Goal: Task Accomplishment & Management: Complete application form

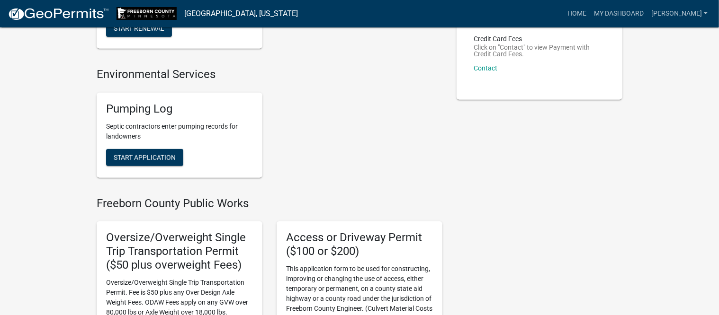
scroll to position [178, 0]
click at [159, 156] on span "Start Application" at bounding box center [145, 157] width 62 height 8
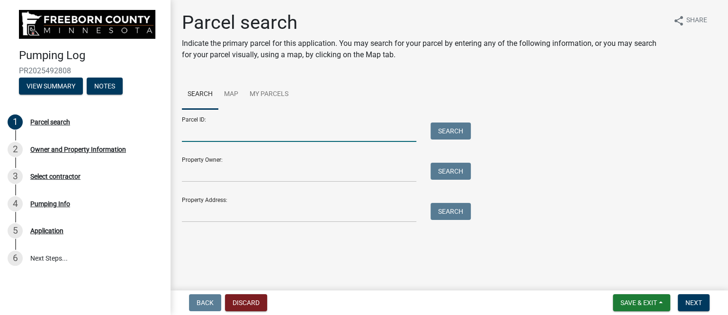
click at [224, 137] on input "Parcel ID:" at bounding box center [299, 132] width 234 height 19
type input "080280150"
click at [458, 128] on button "Search" at bounding box center [450, 131] width 40 height 17
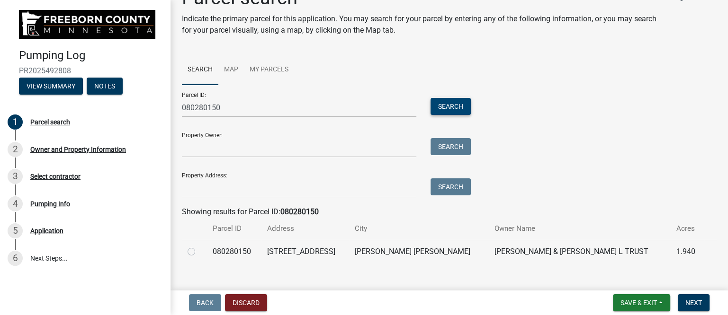
scroll to position [38, 0]
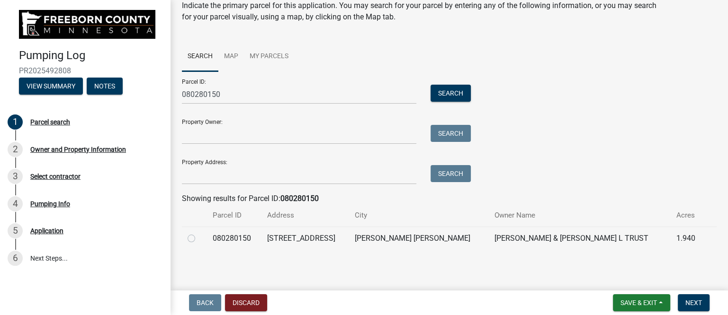
click at [199, 233] on label at bounding box center [199, 233] width 0 height 0
click at [199, 237] on input "radio" at bounding box center [202, 236] width 6 height 6
radio input "true"
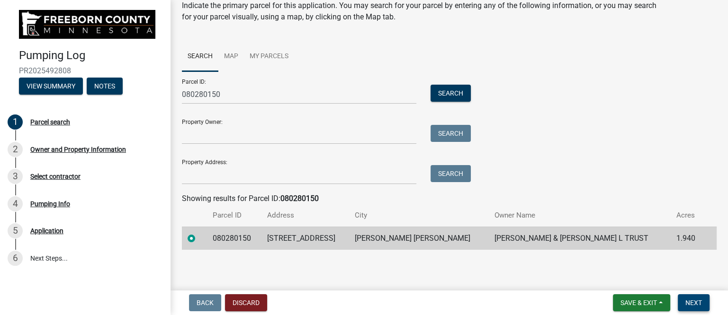
click at [694, 302] on span "Next" at bounding box center [693, 303] width 17 height 8
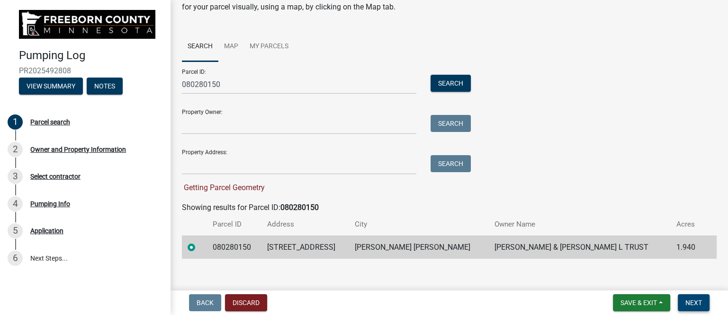
scroll to position [57, 0]
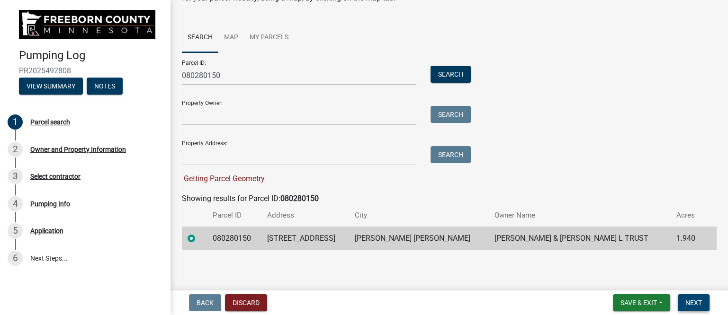
click at [692, 300] on span "Next" at bounding box center [693, 303] width 17 height 8
click at [697, 302] on span "Next" at bounding box center [693, 303] width 17 height 8
click at [451, 71] on button "Search" at bounding box center [450, 74] width 40 height 17
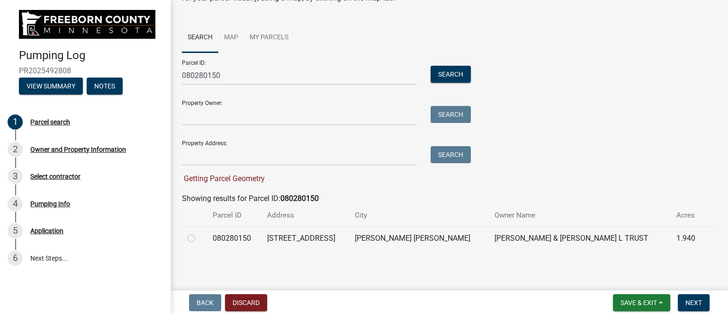
click at [199, 233] on label at bounding box center [199, 233] width 0 height 0
click at [199, 239] on input "radio" at bounding box center [202, 236] width 6 height 6
radio input "true"
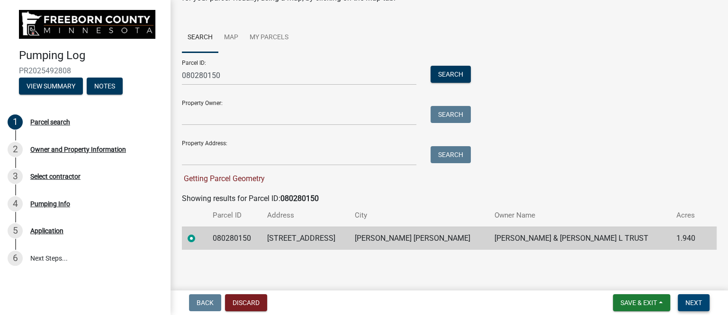
click at [693, 298] on button "Next" at bounding box center [693, 302] width 32 height 17
click at [693, 301] on span "Next" at bounding box center [693, 303] width 17 height 8
click at [247, 302] on button "Discard" at bounding box center [246, 302] width 42 height 17
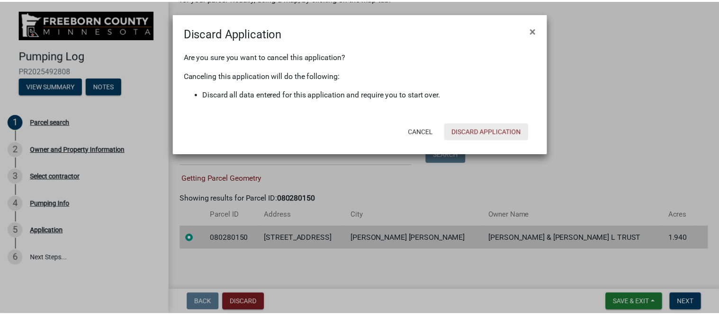
scroll to position [38, 0]
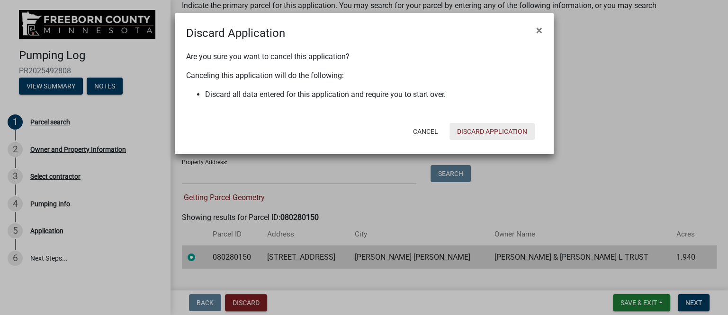
click at [476, 129] on button "Discard Application" at bounding box center [491, 131] width 85 height 17
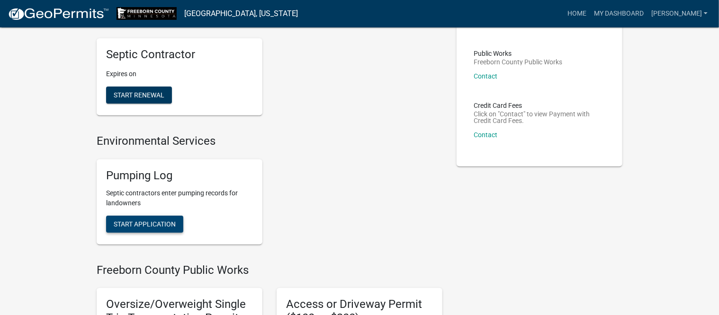
scroll to position [118, 0]
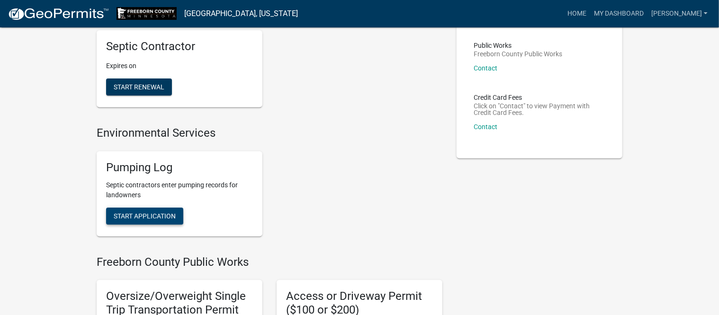
click at [158, 215] on span "Start Application" at bounding box center [145, 216] width 62 height 8
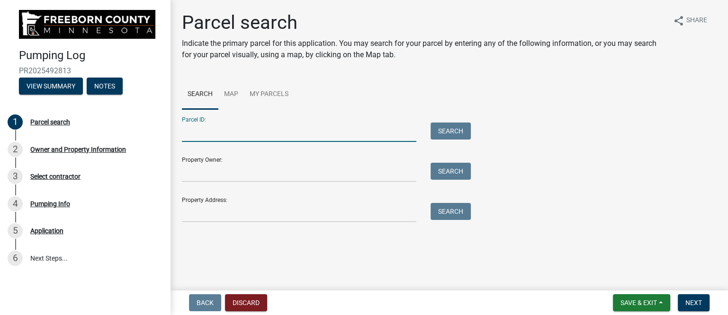
click at [239, 133] on input "Parcel ID:" at bounding box center [299, 132] width 234 height 19
type input "080280150"
click at [458, 132] on button "Search" at bounding box center [450, 131] width 40 height 17
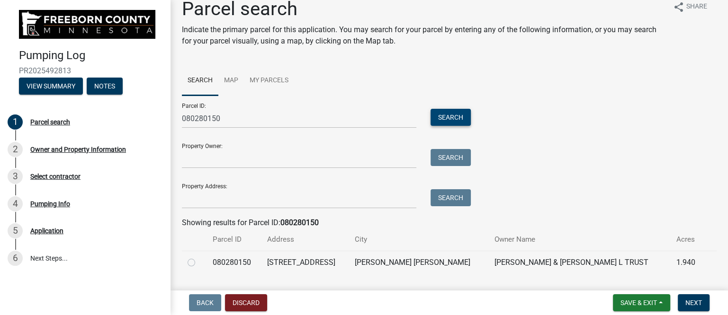
scroll to position [38, 0]
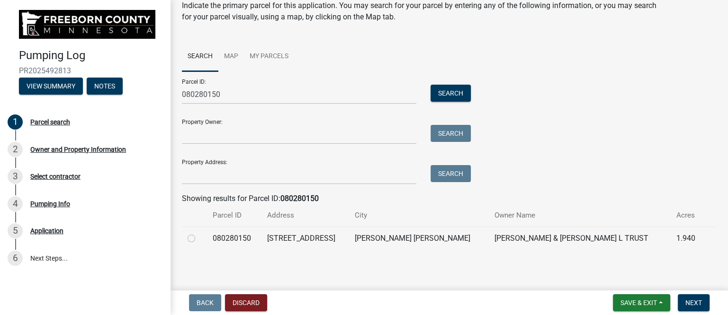
click at [199, 233] on label at bounding box center [199, 233] width 0 height 0
click at [199, 238] on input "radio" at bounding box center [202, 236] width 6 height 6
radio input "true"
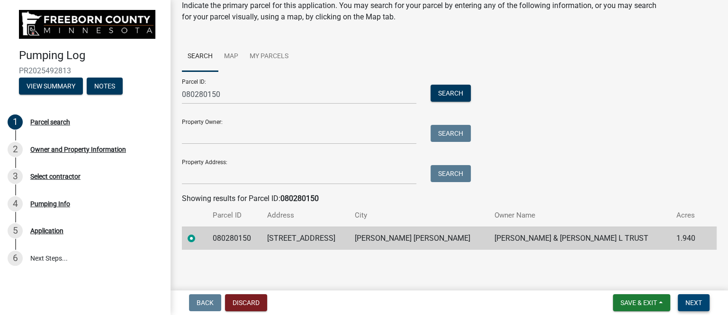
click at [697, 301] on span "Next" at bounding box center [693, 303] width 17 height 8
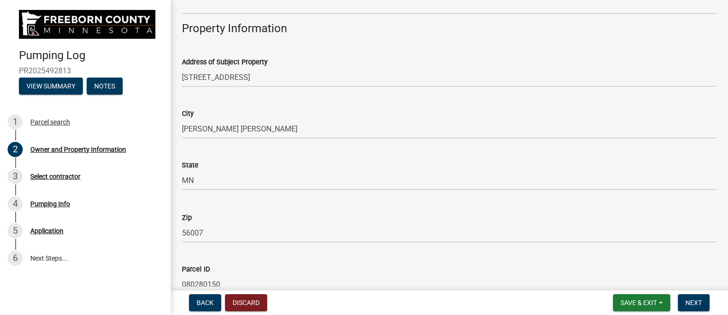
scroll to position [414, 0]
click at [697, 299] on span "Next" at bounding box center [693, 303] width 17 height 8
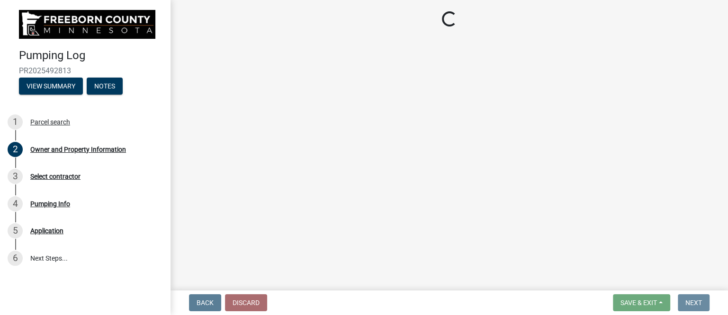
scroll to position [0, 0]
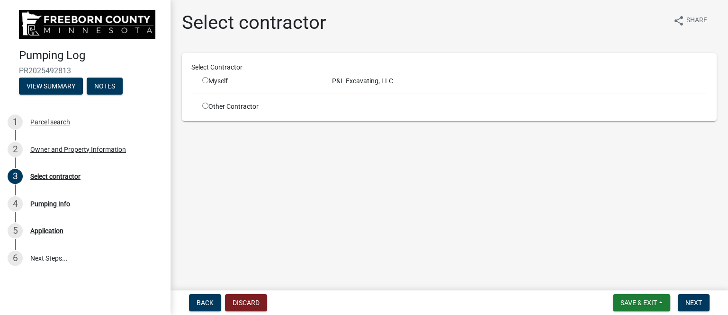
click at [223, 82] on div "Myself" at bounding box center [259, 81] width 115 height 10
click at [204, 81] on input "radio" at bounding box center [205, 80] width 6 height 6
radio input "true"
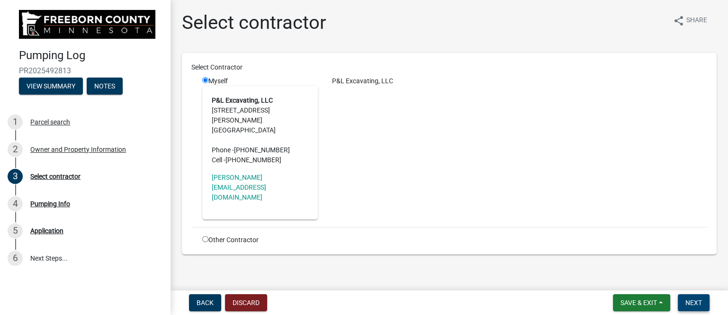
click at [693, 303] on span "Next" at bounding box center [693, 303] width 17 height 8
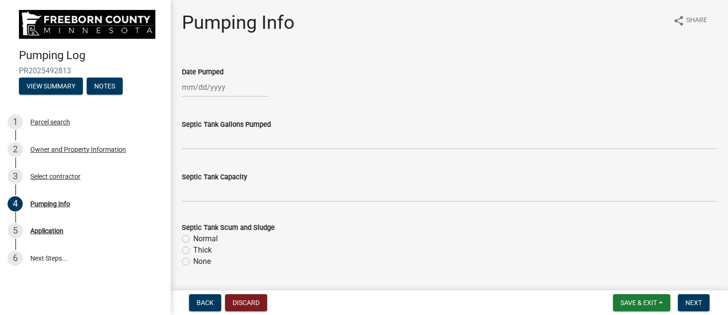
select select "10"
select select "2025"
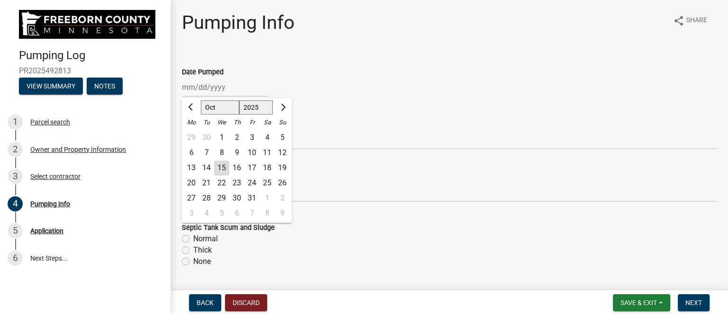
drag, startPoint x: 214, startPoint y: 90, endPoint x: 227, endPoint y: 89, distance: 13.4
click at [214, 90] on div "[PERSON_NAME] Feb Mar Apr [PERSON_NAME][DATE] Oct Nov [DATE] 1526 1527 1528 152…" at bounding box center [225, 87] width 87 height 19
click at [206, 168] on div "14" at bounding box center [206, 167] width 15 height 15
type input "[DATE]"
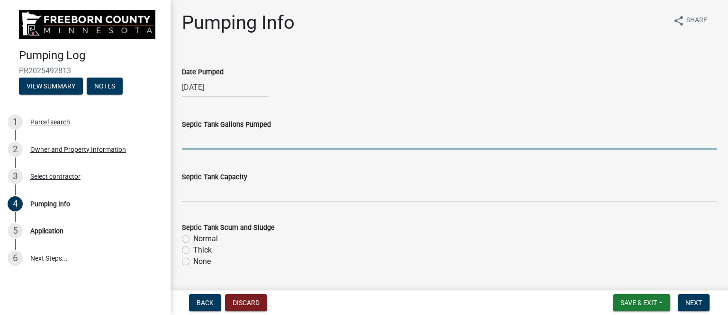
click at [231, 141] on input "text" at bounding box center [449, 139] width 534 height 19
type input "1500"
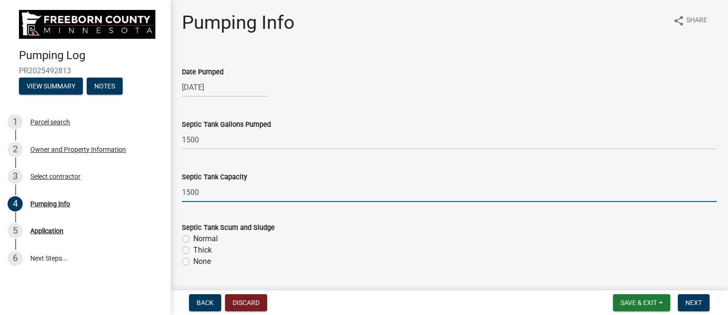
type input "1500"
click at [193, 250] on label "Thick" at bounding box center [202, 250] width 18 height 11
click at [193, 250] on input "Thick" at bounding box center [196, 248] width 6 height 6
radio input "true"
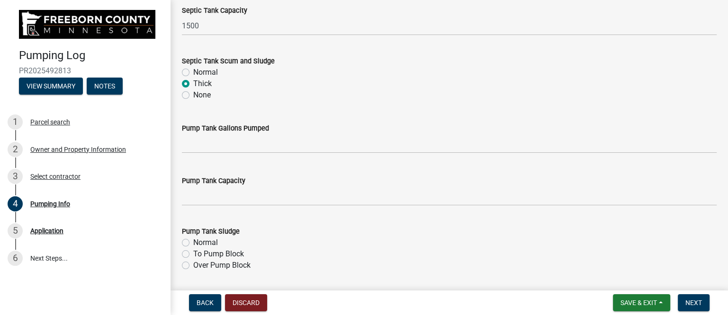
scroll to position [178, 0]
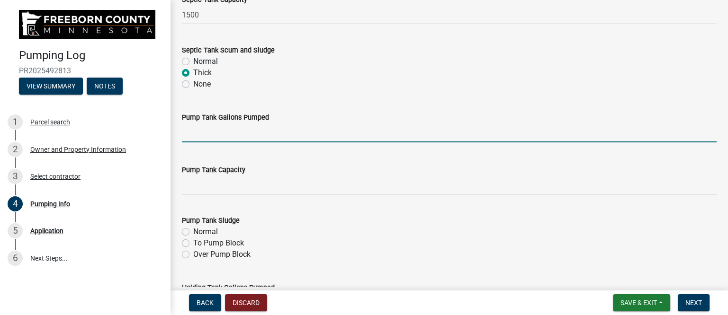
click at [206, 131] on input "text" at bounding box center [449, 132] width 534 height 19
type input "7"
type input "200"
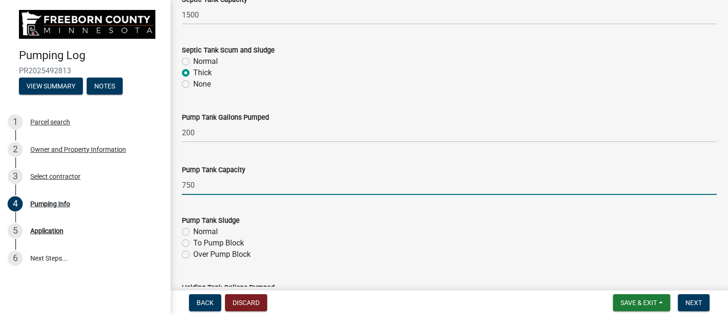
type input "750"
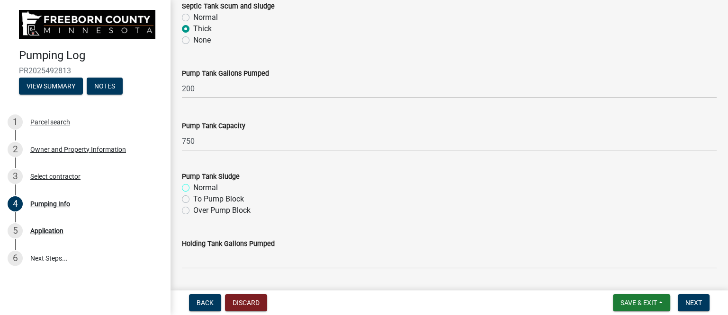
scroll to position [237, 0]
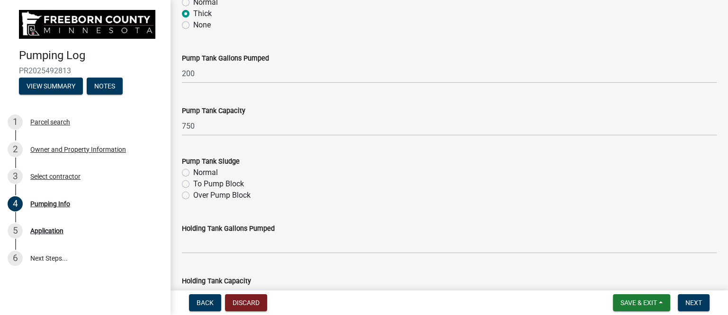
click at [193, 171] on label "Normal" at bounding box center [205, 172] width 25 height 11
click at [193, 171] on input "Normal" at bounding box center [196, 170] width 6 height 6
radio input "true"
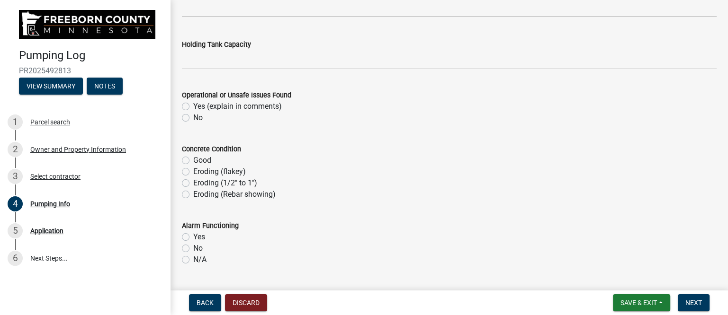
scroll to position [532, 0]
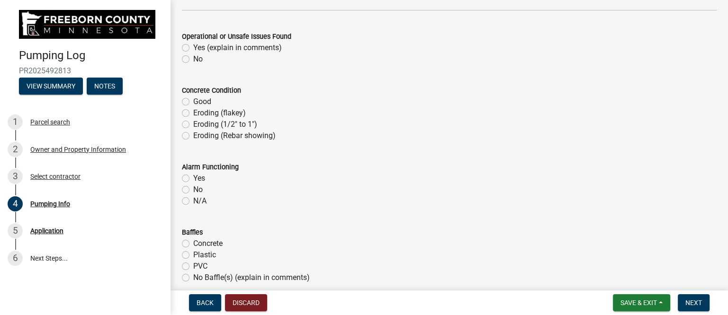
click at [193, 46] on label "Yes (explain in comments)" at bounding box center [237, 47] width 89 height 11
click at [193, 46] on input "Yes (explain in comments)" at bounding box center [196, 45] width 6 height 6
radio input "true"
click at [193, 138] on label "Eroding (Rebar showing)" at bounding box center [234, 135] width 82 height 11
click at [193, 136] on input "Eroding (Rebar showing)" at bounding box center [196, 133] width 6 height 6
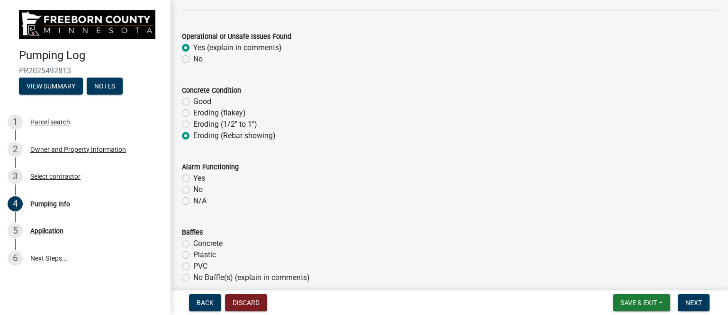
radio input "true"
click at [193, 136] on label "Eroding (Rebar showing)" at bounding box center [234, 135] width 82 height 11
click at [193, 136] on input "Eroding (Rebar showing)" at bounding box center [196, 133] width 6 height 6
click at [193, 124] on label "Eroding (1/2" to 1")" at bounding box center [225, 124] width 64 height 11
click at [193, 124] on input "Eroding (1/2" to 1")" at bounding box center [196, 122] width 6 height 6
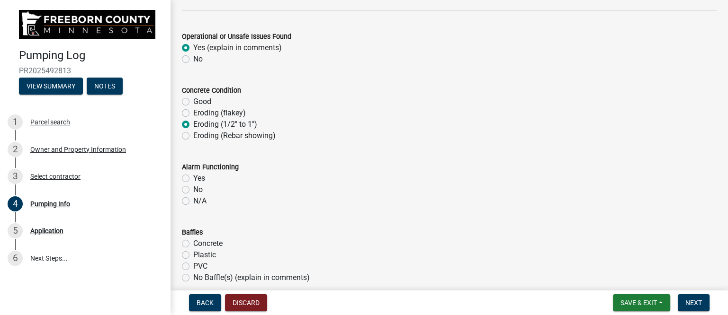
radio input "true"
drag, startPoint x: 320, startPoint y: 165, endPoint x: 309, endPoint y: 188, distance: 25.4
click at [312, 190] on div "No" at bounding box center [449, 189] width 534 height 11
click at [193, 178] on label "Yes" at bounding box center [199, 178] width 12 height 11
click at [193, 178] on input "Yes" at bounding box center [196, 176] width 6 height 6
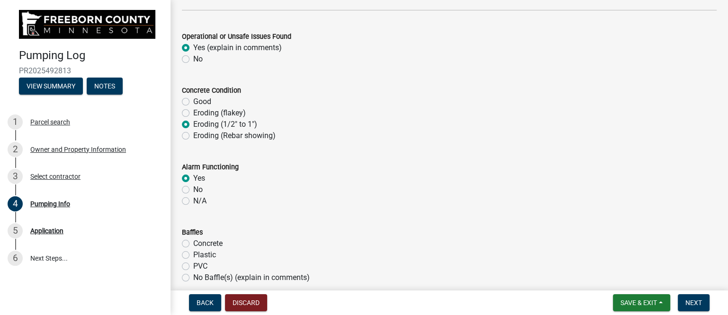
radio input "true"
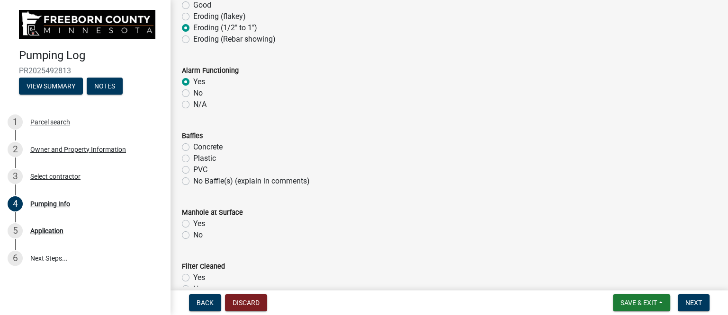
scroll to position [651, 0]
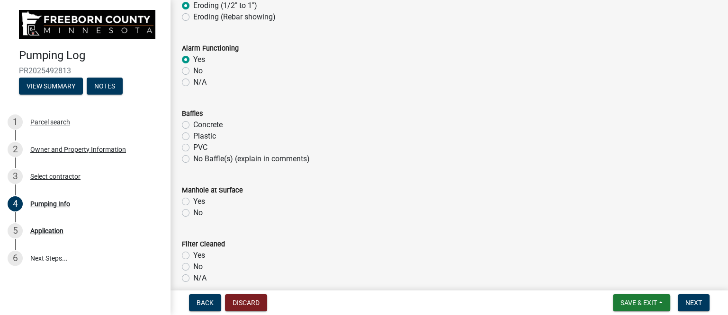
click at [193, 137] on label "Plastic" at bounding box center [204, 136] width 23 height 11
click at [193, 137] on input "Plastic" at bounding box center [196, 134] width 6 height 6
radio input "true"
click at [193, 200] on label "Yes" at bounding box center [199, 201] width 12 height 11
click at [193, 200] on input "Yes" at bounding box center [196, 199] width 6 height 6
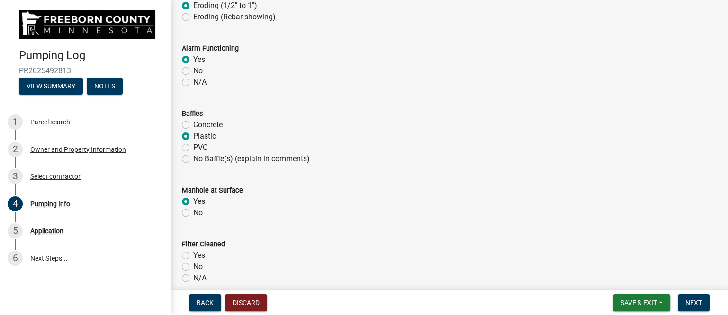
radio input "true"
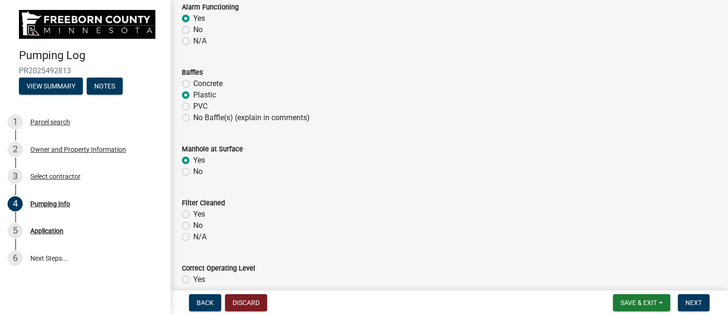
scroll to position [710, 0]
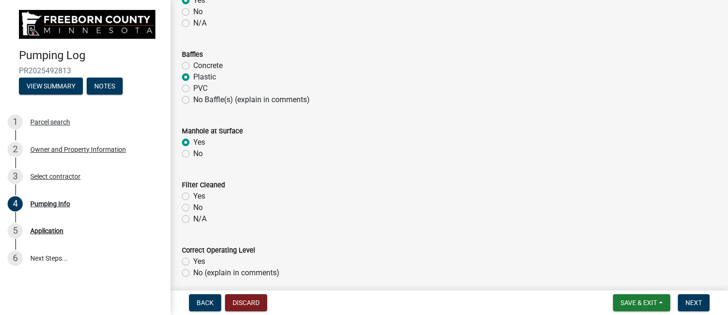
click at [193, 217] on label "N/A" at bounding box center [199, 218] width 13 height 11
click at [193, 217] on input "N/A" at bounding box center [196, 216] width 6 height 6
radio input "true"
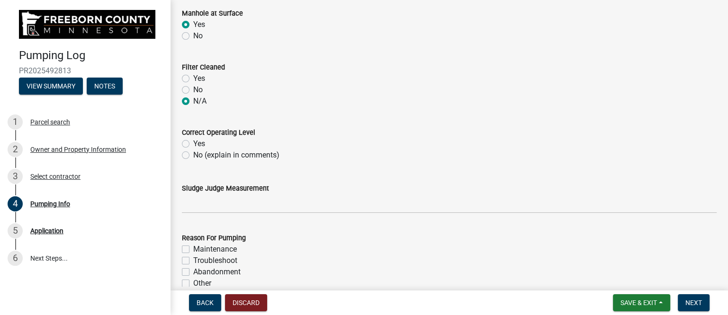
scroll to position [828, 0]
click at [193, 142] on label "Yes" at bounding box center [199, 143] width 12 height 11
click at [193, 142] on input "Yes" at bounding box center [196, 141] width 6 height 6
radio input "true"
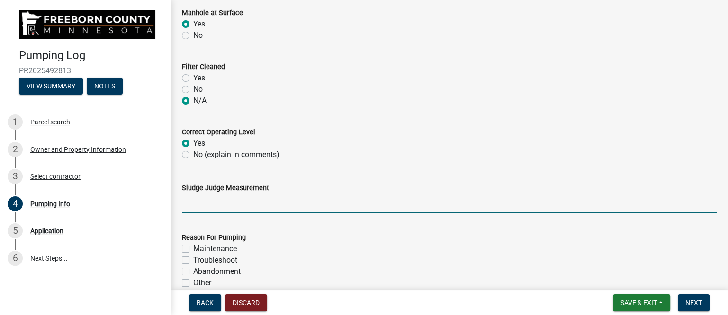
click at [229, 204] on input "Sludge Judge Measurement" at bounding box center [449, 203] width 534 height 19
click at [231, 201] on input "Septic: Scum 1" Sludge 8" Pump: Sludge .5"" at bounding box center [449, 203] width 534 height 19
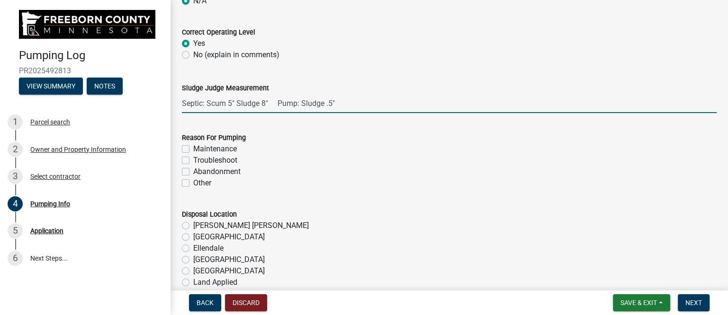
scroll to position [947, 0]
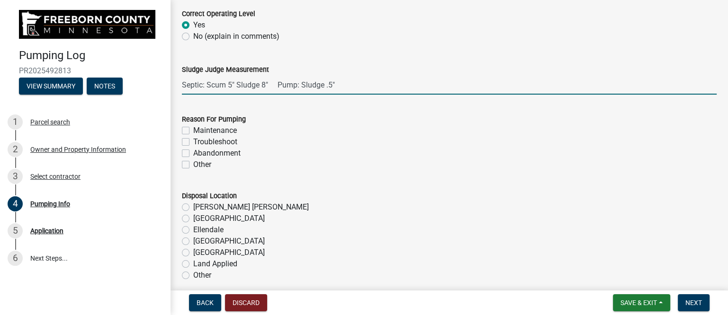
type input "Septic: Scum 5" Sludge 8" Pump: Sludge .5""
click at [193, 128] on label "Maintenance" at bounding box center [215, 130] width 44 height 11
click at [193, 128] on input "Maintenance" at bounding box center [196, 128] width 6 height 6
checkbox input "true"
checkbox input "false"
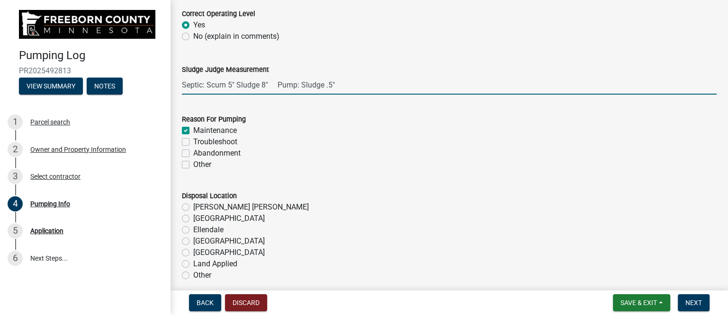
checkbox input "false"
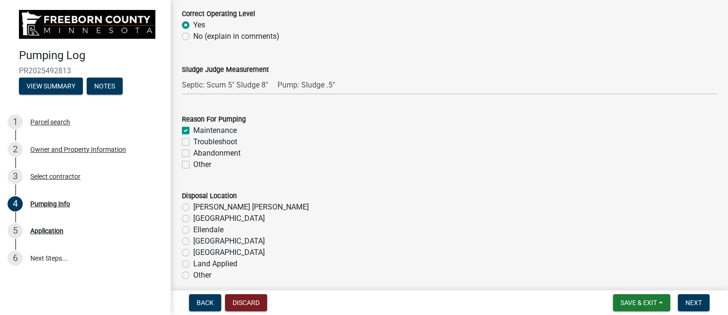
scroll to position [1005, 0]
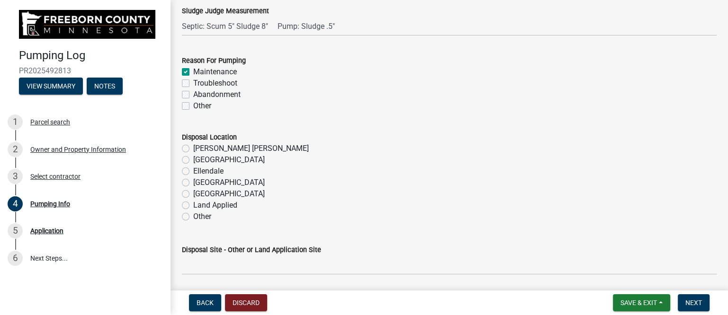
click at [203, 146] on label "[PERSON_NAME] [PERSON_NAME]" at bounding box center [250, 148] width 115 height 11
click at [199, 146] on input "[PERSON_NAME] [PERSON_NAME]" at bounding box center [196, 146] width 6 height 6
radio input "true"
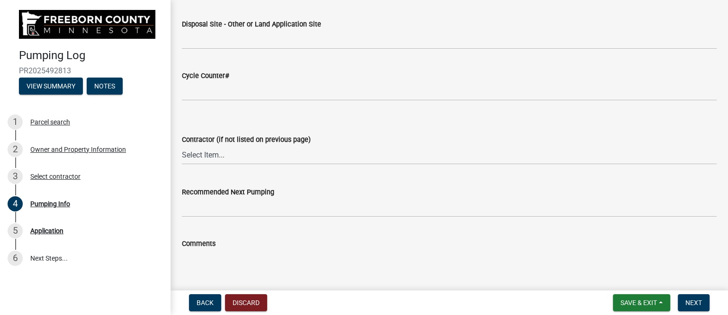
scroll to position [1242, 0]
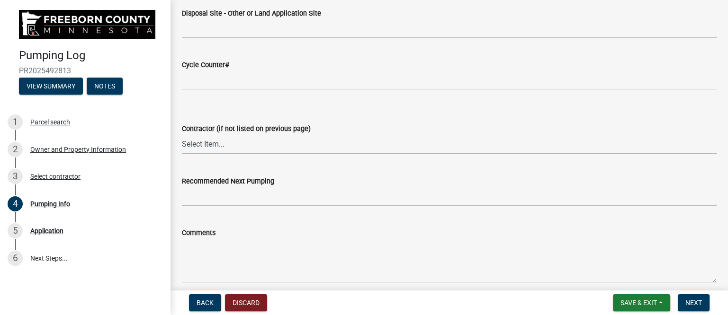
click at [213, 142] on select "Select Item... P & L Excavating Precision Septic Services [PERSON_NAME] Excavat…" at bounding box center [449, 143] width 534 height 19
click at [182, 134] on select "Select Item... P & L Excavating Precision Septic Services [PERSON_NAME] Excavat…" at bounding box center [449, 143] width 534 height 19
select select "a4b440af-86cc-4e74-8744-b4ec83ffff55"
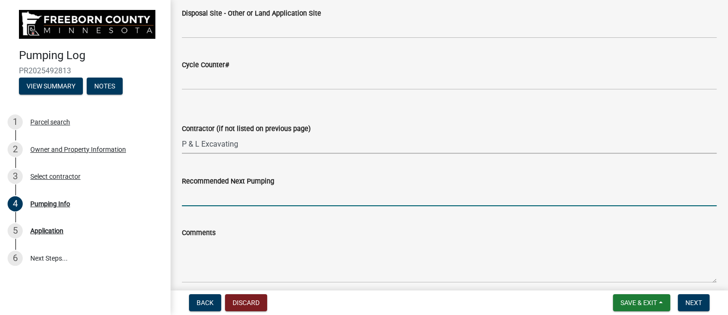
click at [228, 195] on input "Recommended Next Pumping" at bounding box center [449, 196] width 534 height 19
type input "2027"
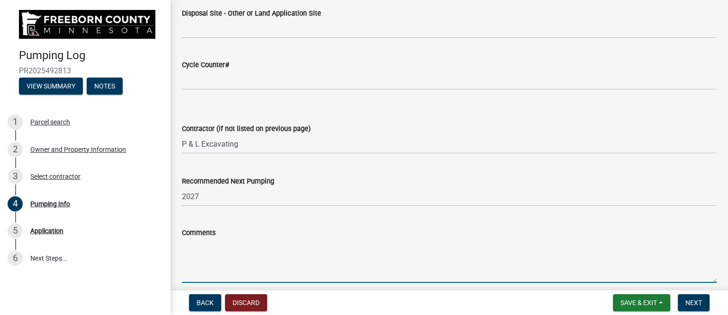
click at [218, 255] on textarea "Comments" at bounding box center [449, 261] width 534 height 44
paste textarea "Showed owner erosion, he was aware of it from last pumping. Tied up wires in pu…"
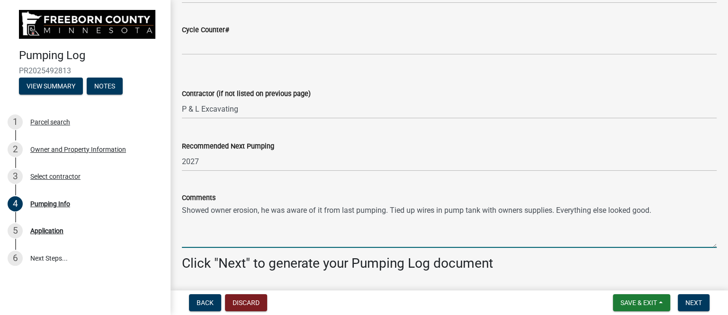
scroll to position [1306, 0]
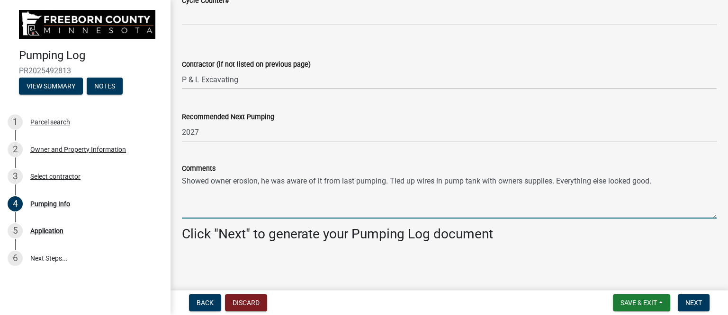
drag, startPoint x: 480, startPoint y: 181, endPoint x: 553, endPoint y: 179, distance: 72.4
click at [553, 179] on textarea "Showed owner erosion, he was aware of it from last pumping. Tied up wires in pu…" at bounding box center [449, 196] width 534 height 44
type textarea "Showed owner erosion, he was aware of it from last pumping. Tied up wires in pu…"
click at [691, 301] on span "Next" at bounding box center [693, 303] width 17 height 8
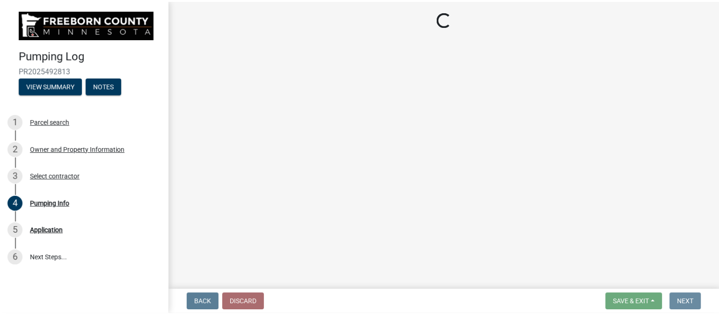
scroll to position [0, 0]
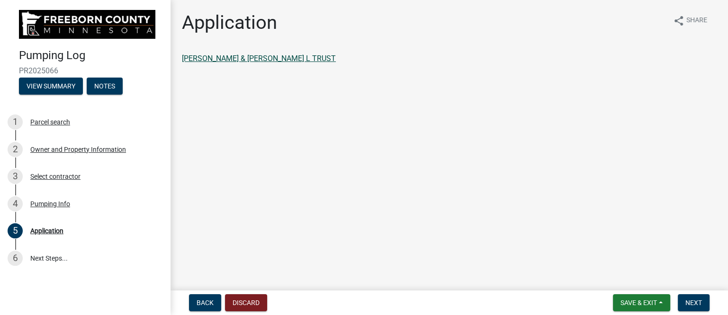
click at [247, 58] on link "[PERSON_NAME] & [PERSON_NAME] L TRUST" at bounding box center [259, 58] width 154 height 9
click at [688, 299] on span "Next" at bounding box center [693, 303] width 17 height 8
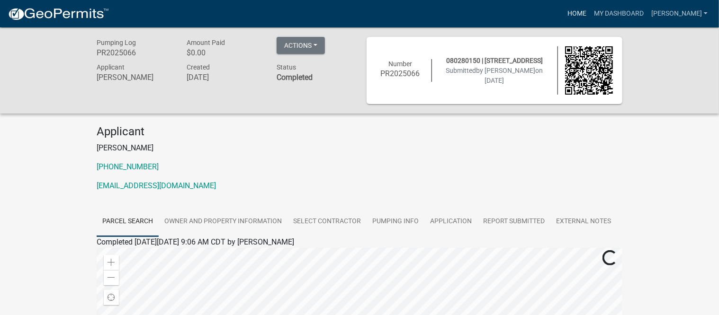
click at [586, 10] on link "Home" at bounding box center [576, 14] width 27 height 18
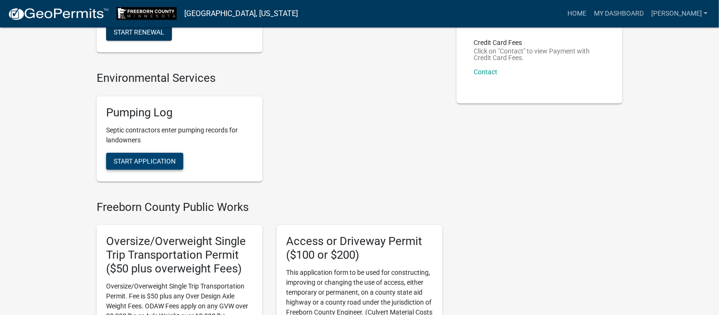
scroll to position [178, 0]
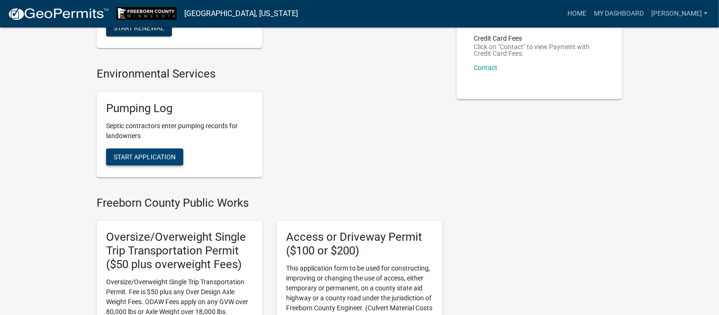
click at [170, 157] on span "Start Application" at bounding box center [145, 157] width 62 height 8
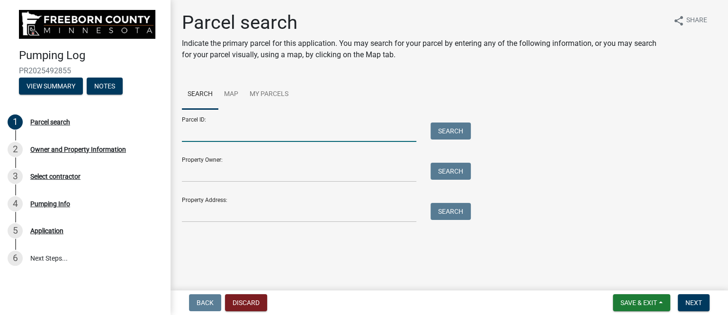
click at [228, 135] on input "Parcel ID:" at bounding box center [299, 132] width 234 height 19
type input "341670020"
click at [454, 133] on button "Search" at bounding box center [450, 131] width 40 height 17
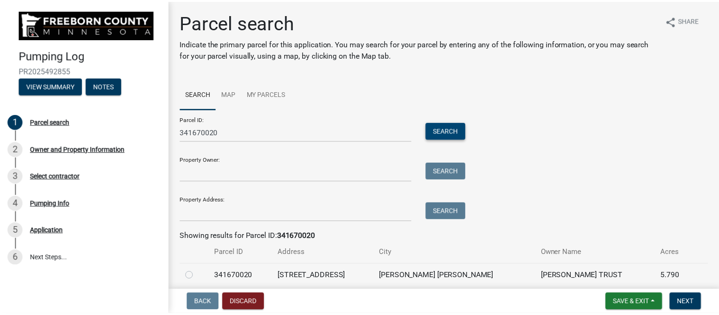
scroll to position [38, 0]
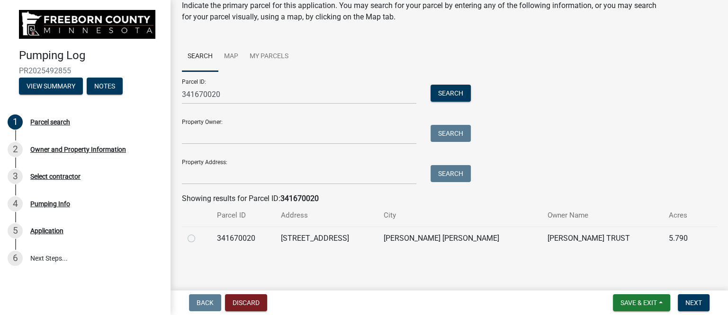
click at [199, 233] on label at bounding box center [199, 233] width 0 height 0
click at [199, 239] on input "radio" at bounding box center [202, 236] width 6 height 6
radio input "true"
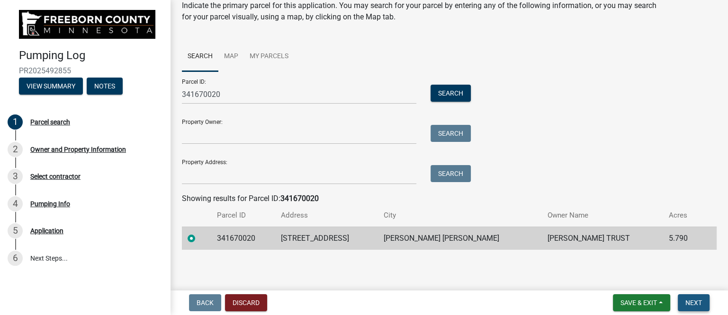
click at [693, 301] on span "Next" at bounding box center [693, 303] width 17 height 8
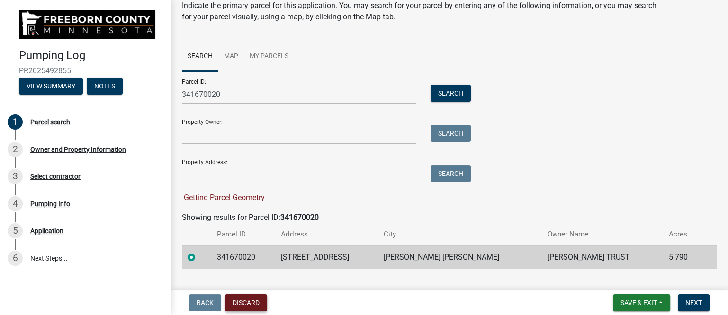
click at [254, 302] on button "Discard" at bounding box center [246, 302] width 42 height 17
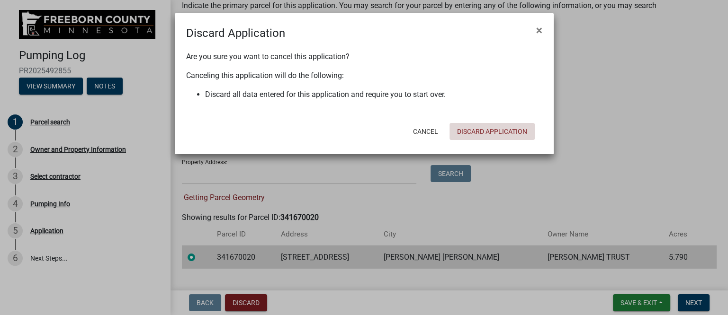
click at [485, 130] on button "Discard Application" at bounding box center [491, 131] width 85 height 17
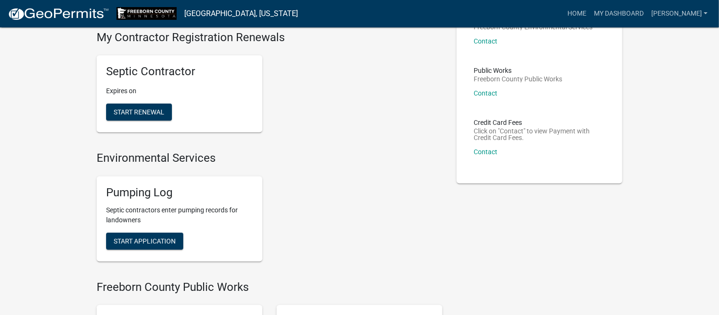
scroll to position [118, 0]
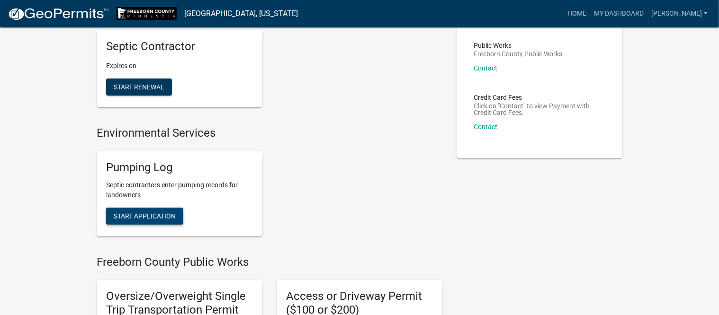
click at [160, 215] on span "Start Application" at bounding box center [145, 216] width 62 height 8
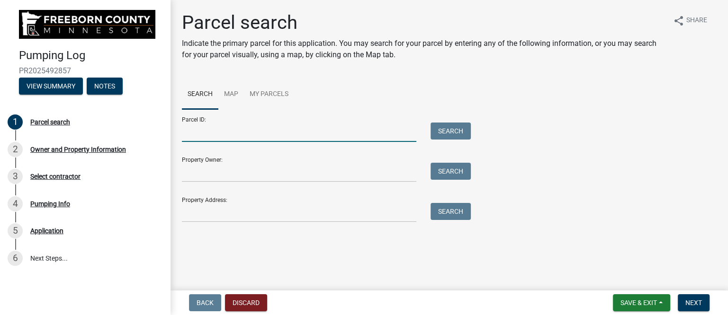
click at [244, 136] on input "Parcel ID:" at bounding box center [299, 132] width 234 height 19
type input "341670020"
click at [450, 131] on button "Search" at bounding box center [450, 131] width 40 height 17
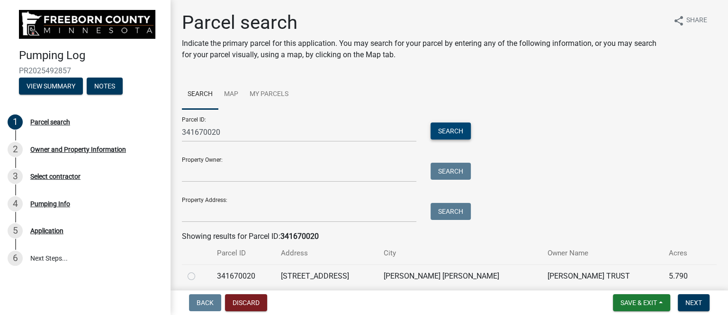
scroll to position [38, 0]
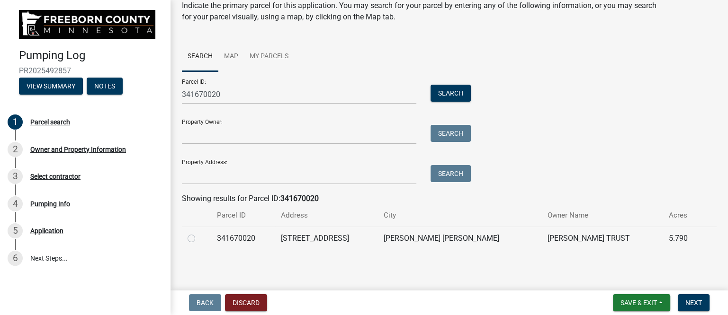
click at [199, 233] on label at bounding box center [199, 233] width 0 height 0
click at [199, 239] on input "radio" at bounding box center [202, 236] width 6 height 6
radio input "true"
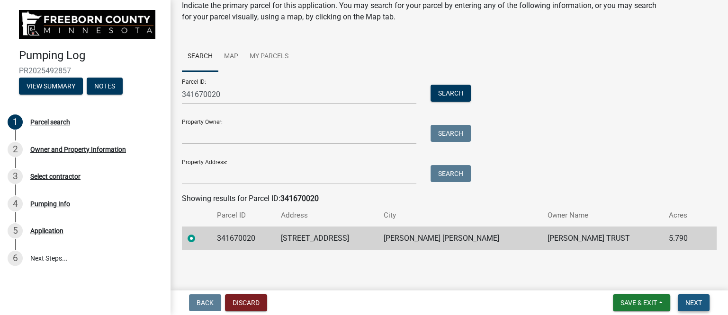
click at [689, 302] on span "Next" at bounding box center [693, 303] width 17 height 8
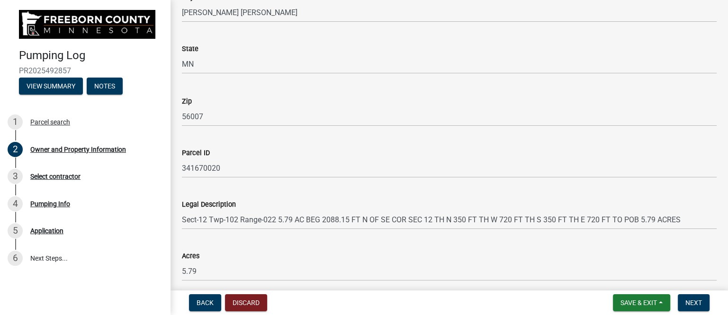
scroll to position [569, 0]
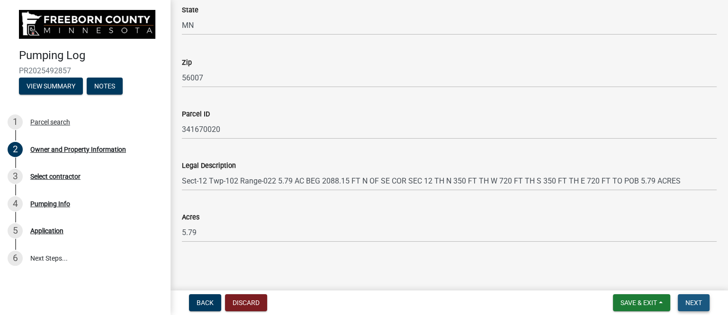
click at [692, 301] on span "Next" at bounding box center [693, 303] width 17 height 8
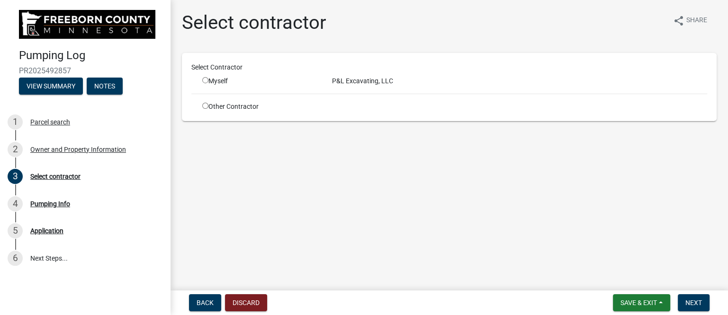
click at [205, 79] on input "radio" at bounding box center [205, 80] width 6 height 6
radio input "true"
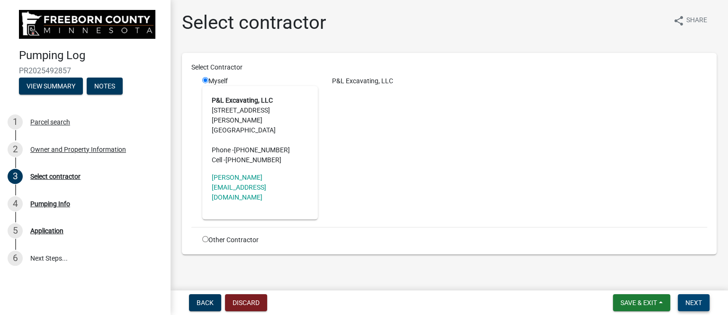
click at [700, 301] on span "Next" at bounding box center [693, 303] width 17 height 8
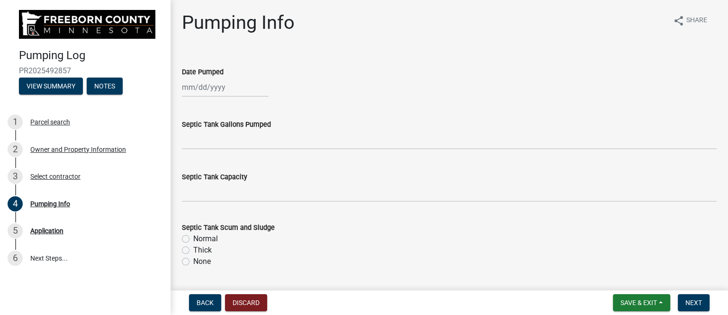
click at [212, 89] on div at bounding box center [225, 87] width 87 height 19
select select "10"
select select "2025"
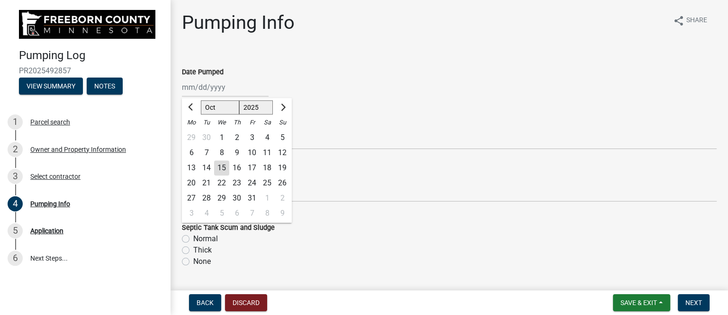
click at [192, 167] on div "13" at bounding box center [191, 167] width 15 height 15
type input "[DATE]"
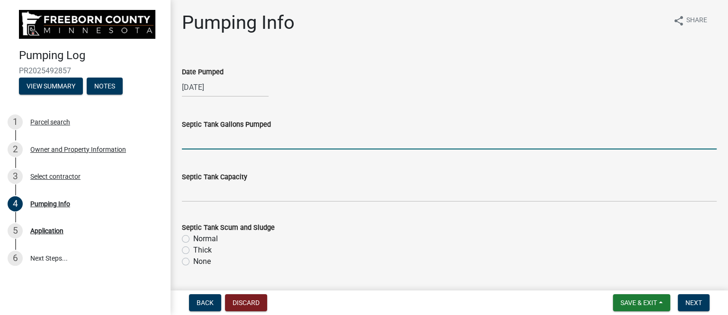
click at [203, 140] on input "text" at bounding box center [449, 139] width 534 height 19
drag, startPoint x: 197, startPoint y: 138, endPoint x: 173, endPoint y: 140, distance: 24.2
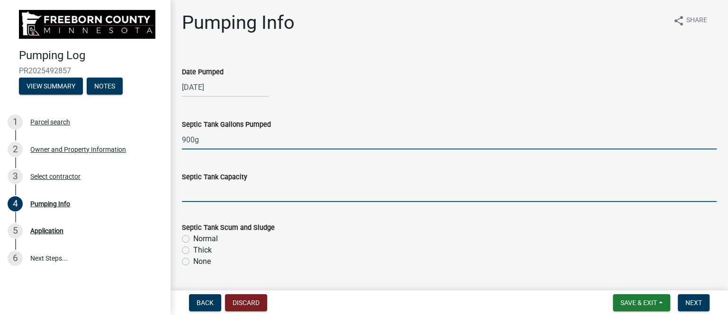
type input "900"
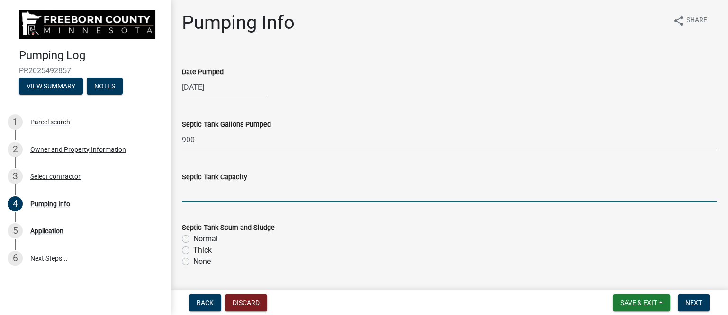
click at [216, 191] on input "text" at bounding box center [449, 192] width 534 height 19
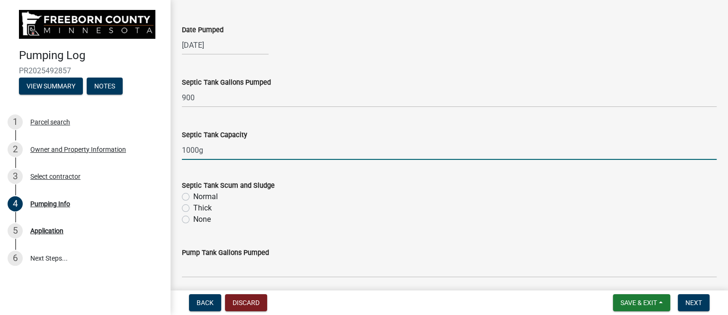
scroll to position [118, 0]
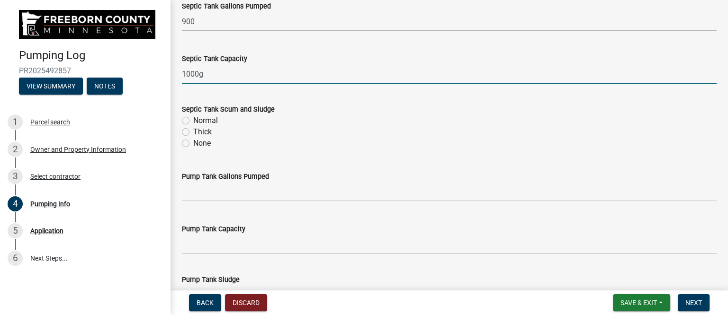
type input "1000"
click at [193, 132] on label "Thick" at bounding box center [202, 131] width 18 height 11
click at [193, 132] on input "Thick" at bounding box center [196, 129] width 6 height 6
radio input "true"
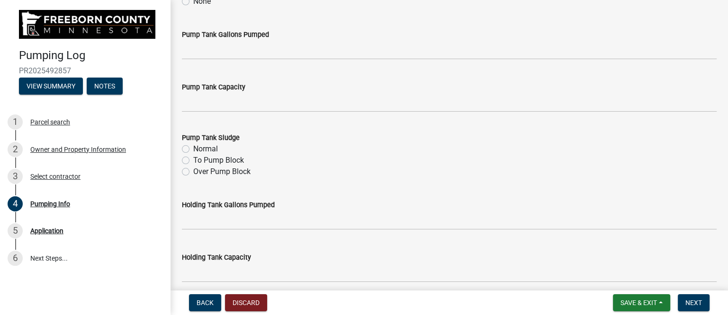
scroll to position [295, 0]
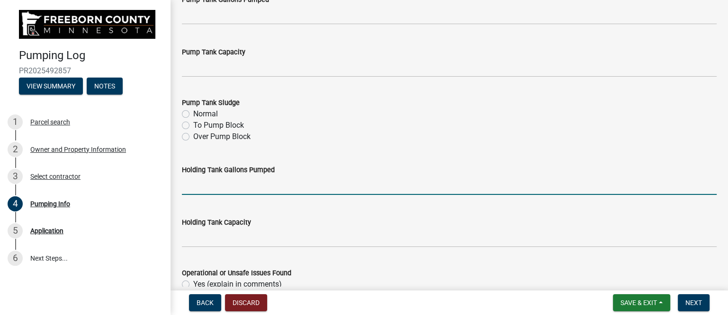
click at [218, 183] on input "text" at bounding box center [449, 185] width 534 height 19
click at [188, 184] on input "2000" at bounding box center [449, 185] width 534 height 19
type input "2100"
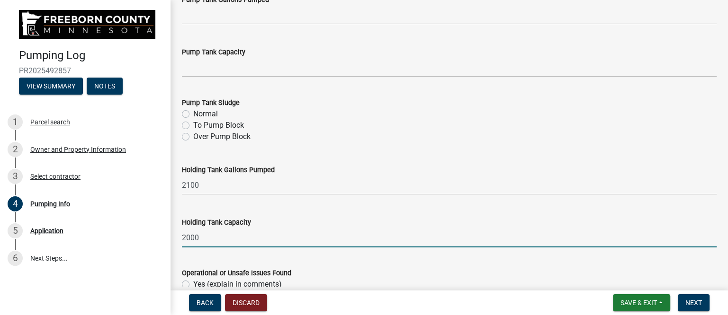
type input "2000"
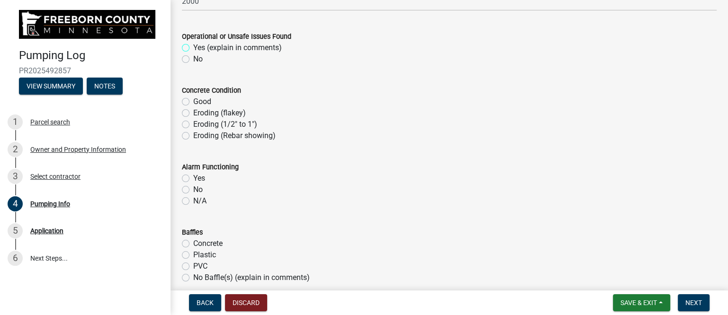
scroll to position [473, 0]
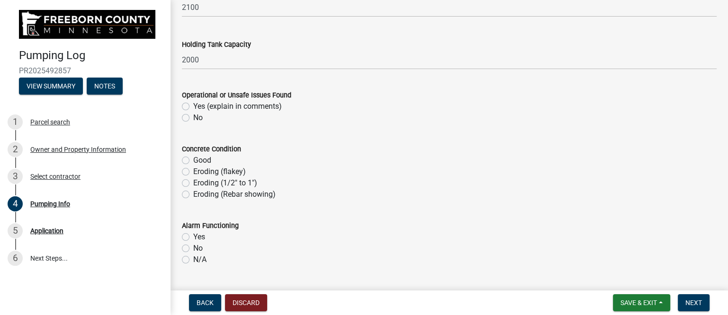
click at [193, 117] on label "No" at bounding box center [197, 117] width 9 height 11
click at [193, 117] on input "No" at bounding box center [196, 115] width 6 height 6
radio input "true"
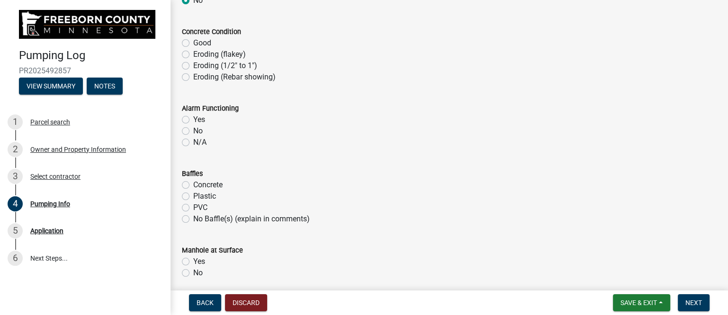
scroll to position [592, 0]
drag, startPoint x: 186, startPoint y: 141, endPoint x: 196, endPoint y: 143, distance: 11.3
click at [193, 141] on label "N/A" at bounding box center [199, 141] width 13 height 11
click at [193, 141] on input "N/A" at bounding box center [196, 139] width 6 height 6
radio input "true"
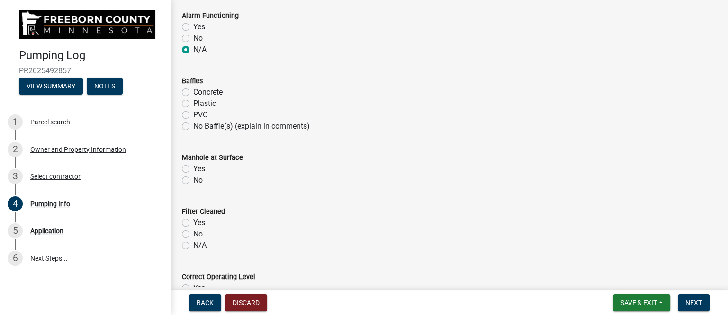
scroll to position [710, 0]
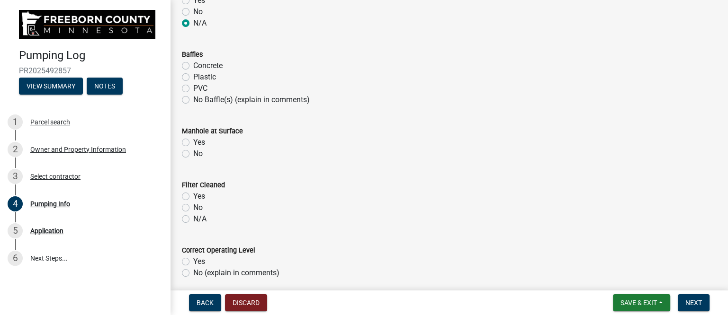
click at [193, 139] on label "Yes" at bounding box center [199, 142] width 12 height 11
click at [193, 139] on input "Yes" at bounding box center [196, 140] width 6 height 6
radio input "true"
click at [193, 217] on label "N/A" at bounding box center [199, 218] width 13 height 11
click at [193, 217] on input "N/A" at bounding box center [196, 216] width 6 height 6
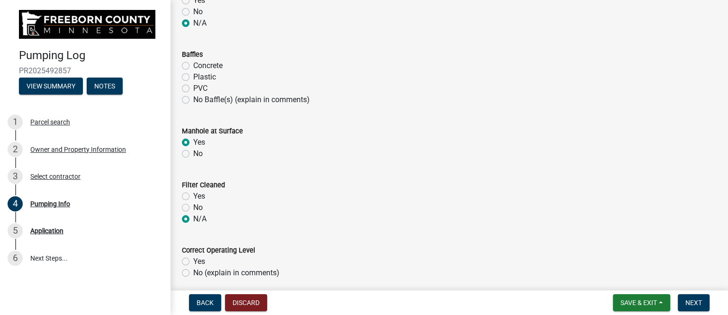
radio input "true"
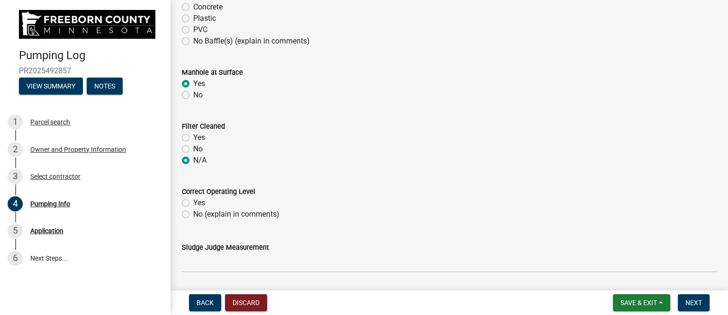
click at [193, 213] on label "No (explain in comments)" at bounding box center [236, 214] width 86 height 11
click at [193, 213] on input "No (explain in comments)" at bounding box center [196, 212] width 6 height 6
radio input "true"
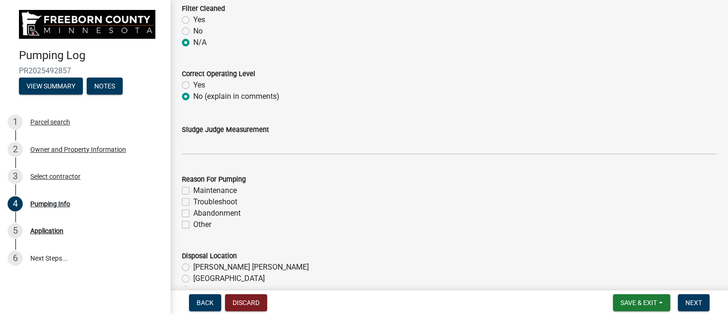
scroll to position [888, 0]
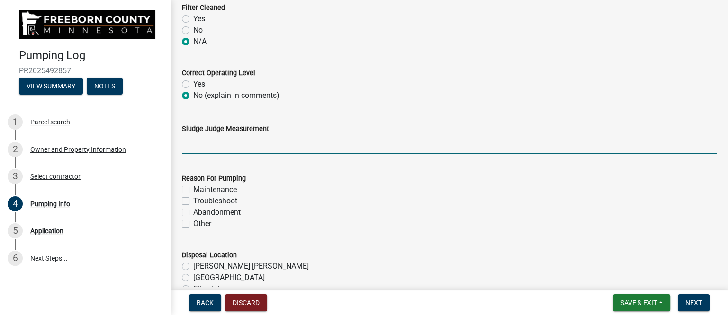
click at [218, 145] on input "Sludge Judge Measurement" at bounding box center [449, 143] width 534 height 19
type input "Septic: Scum 3" Sludge 24""
drag, startPoint x: 290, startPoint y: 142, endPoint x: 140, endPoint y: 136, distance: 150.2
click at [140, 136] on div "Pumping Log PR2025492857 View Summary Notes 1 Parcel search 2 Owner and Propert…" at bounding box center [364, 157] width 728 height 315
click at [219, 190] on label "Maintenance" at bounding box center [215, 189] width 44 height 11
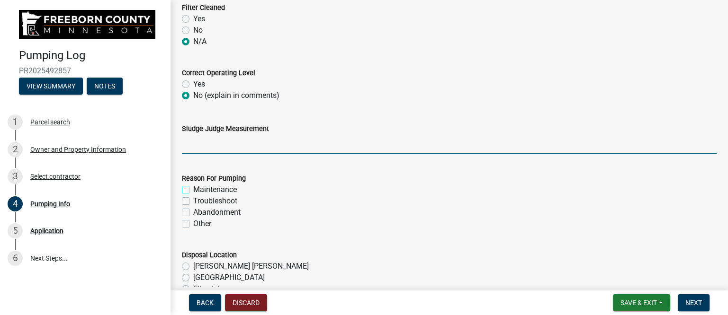
click at [199, 190] on input "Maintenance" at bounding box center [196, 187] width 6 height 6
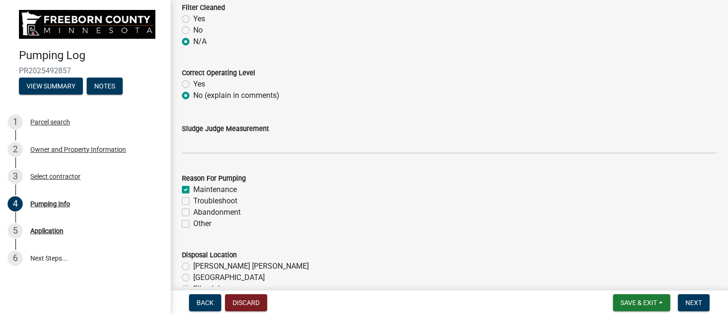
checkbox input "true"
checkbox input "false"
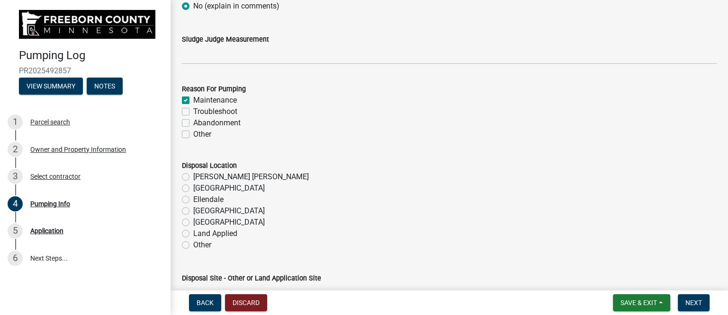
scroll to position [1005, 0]
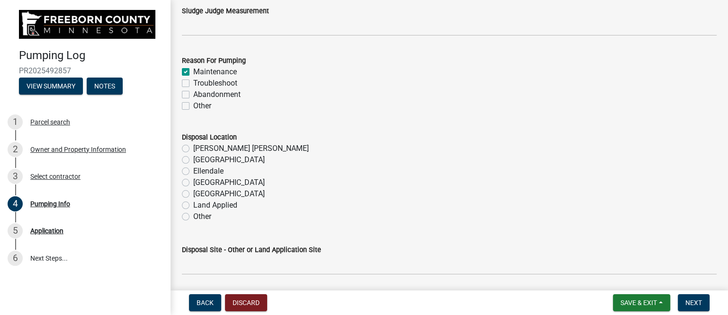
click at [209, 146] on label "[PERSON_NAME] [PERSON_NAME]" at bounding box center [250, 148] width 115 height 11
click at [199, 146] on input "[PERSON_NAME] [PERSON_NAME]" at bounding box center [196, 146] width 6 height 6
radio input "true"
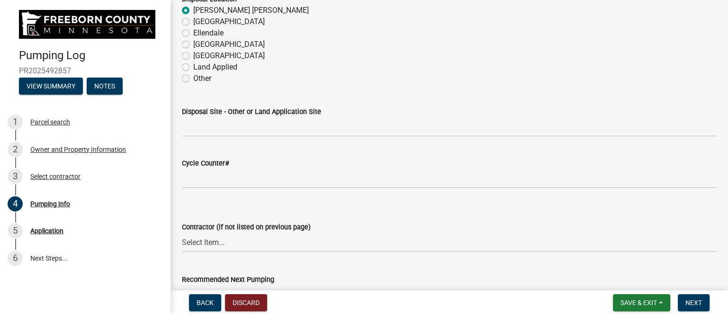
scroll to position [1183, 0]
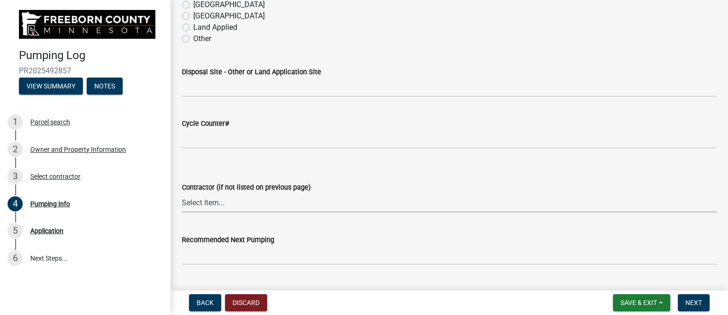
click at [233, 202] on select "Select Item... P & L Excavating Precision Septic Services [PERSON_NAME] Excavat…" at bounding box center [449, 202] width 534 height 19
click at [182, 193] on select "Select Item... P & L Excavating Precision Septic Services [PERSON_NAME] Excavat…" at bounding box center [449, 202] width 534 height 19
select select "a4b440af-86cc-4e74-8744-b4ec83ffff55"
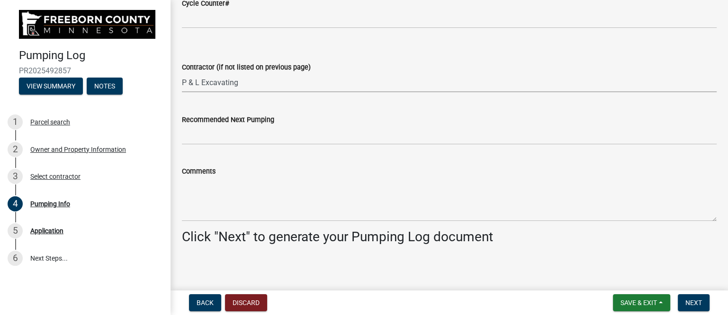
scroll to position [1306, 0]
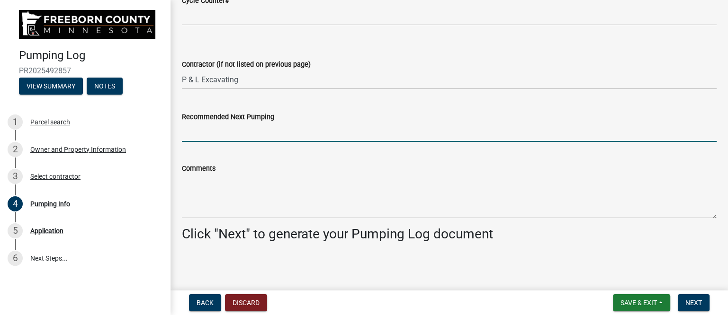
click at [240, 126] on input "Recommended Next Pumping" at bounding box center [449, 132] width 534 height 19
type input "2027"
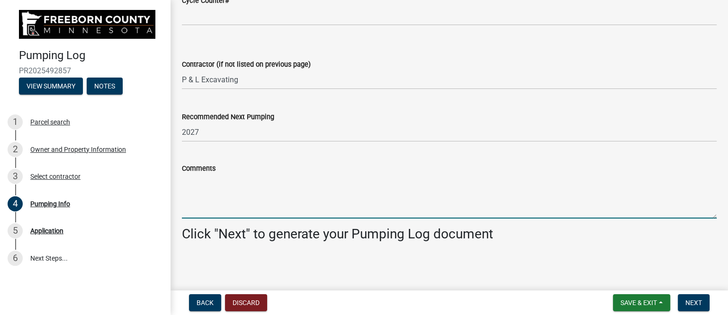
paste textarea "Septic tank is an old seepage pit with 6" clay tile for maintenance and tile is…"
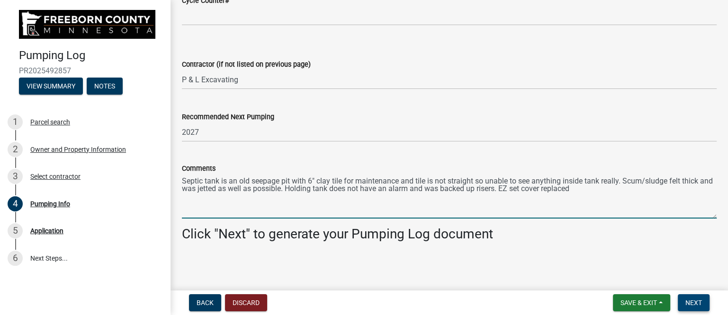
type textarea "Septic tank is an old seepage pit with 6" clay tile for maintenance and tile is…"
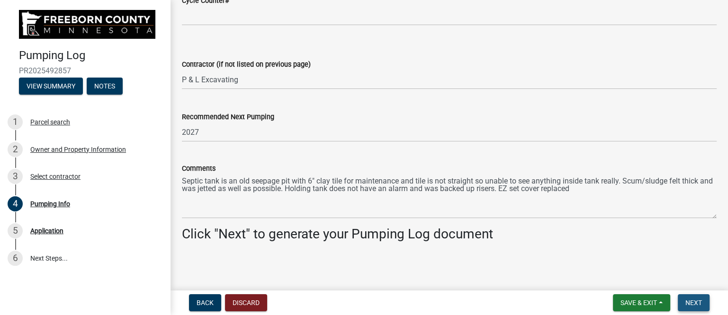
click at [695, 301] on span "Next" at bounding box center [693, 303] width 17 height 8
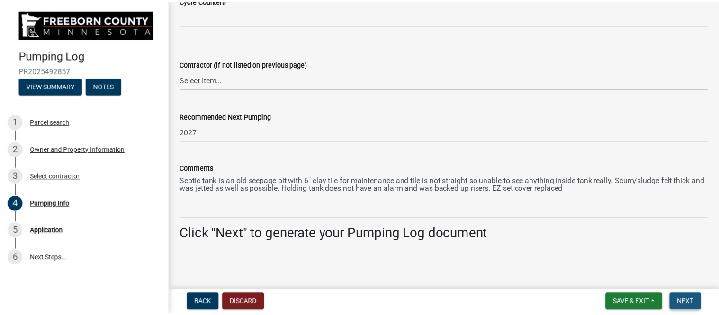
scroll to position [0, 0]
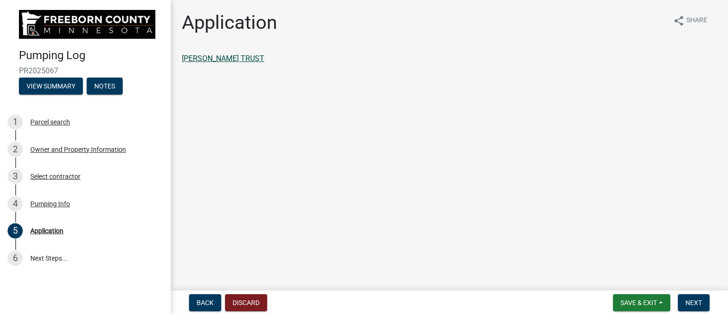
click at [244, 56] on link "[PERSON_NAME] TRUST" at bounding box center [223, 58] width 82 height 9
click at [697, 302] on span "Next" at bounding box center [693, 303] width 17 height 8
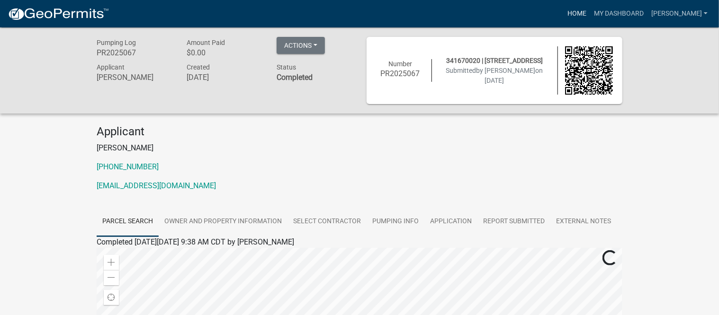
click at [588, 7] on link "Home" at bounding box center [576, 14] width 27 height 18
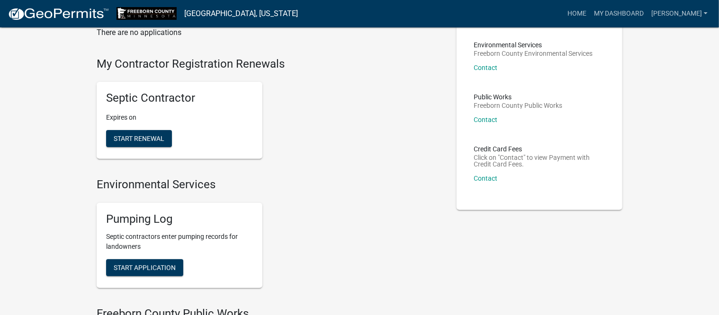
scroll to position [118, 0]
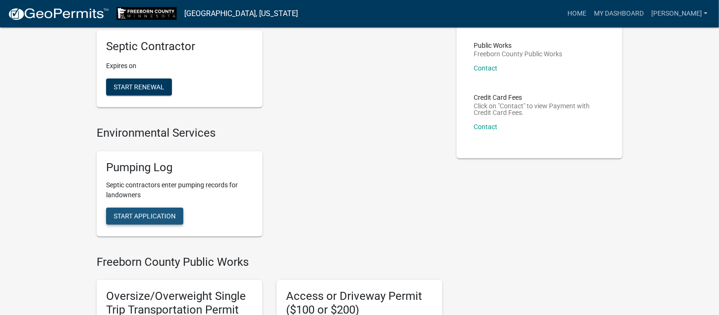
click at [157, 215] on span "Start Application" at bounding box center [145, 216] width 62 height 8
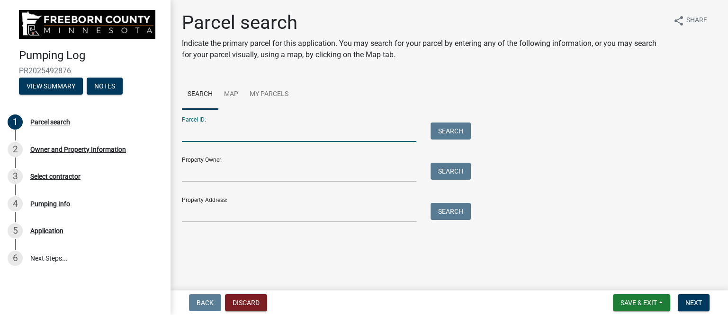
click at [243, 134] on input "Parcel ID:" at bounding box center [299, 132] width 234 height 19
type input "110460400"
click at [436, 132] on button "Search" at bounding box center [450, 131] width 40 height 17
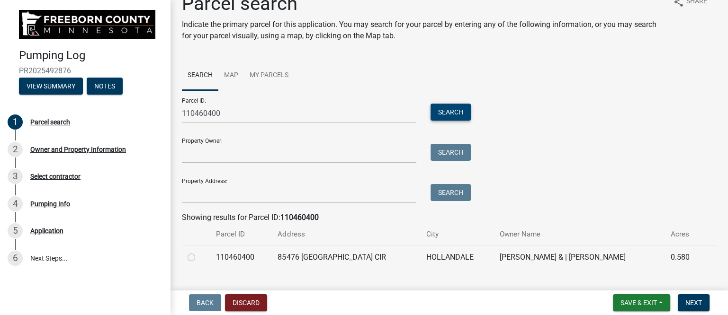
scroll to position [38, 0]
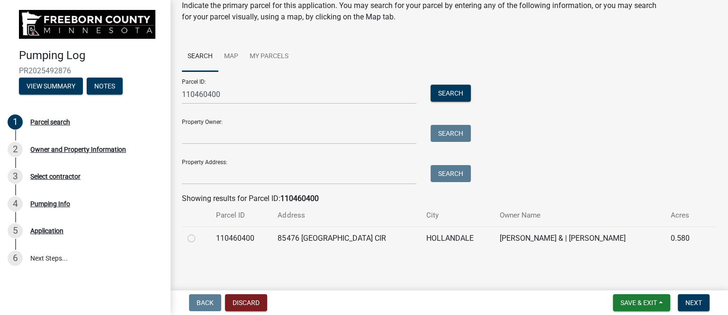
click at [199, 233] on label at bounding box center [199, 233] width 0 height 0
click at [199, 237] on input "radio" at bounding box center [202, 236] width 6 height 6
radio input "true"
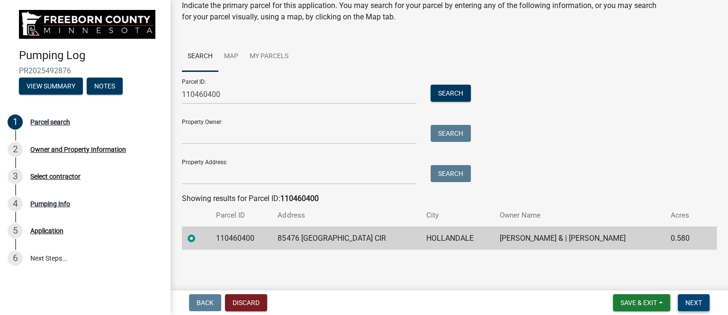
click at [696, 302] on span "Next" at bounding box center [693, 303] width 17 height 8
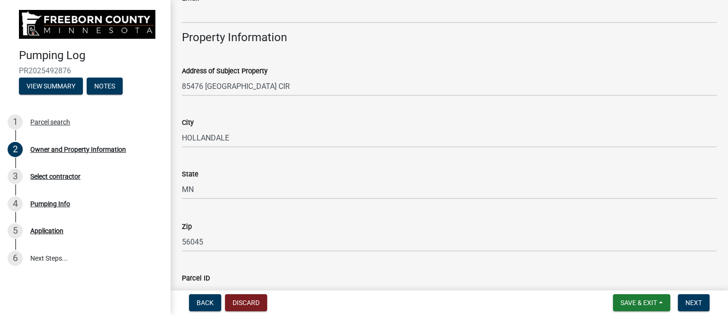
scroll to position [473, 0]
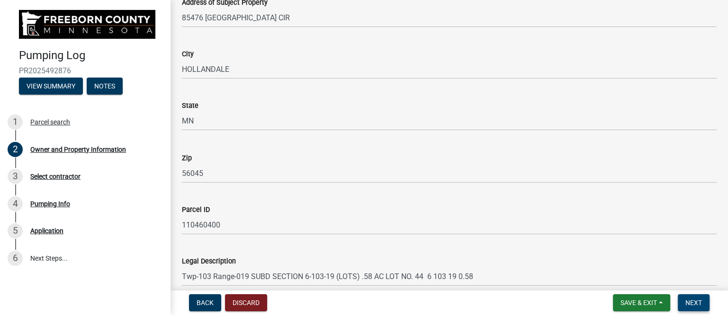
click at [691, 299] on span "Next" at bounding box center [693, 303] width 17 height 8
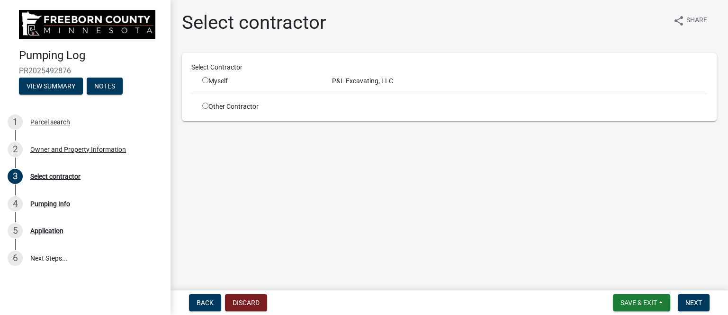
click at [222, 81] on div "Myself" at bounding box center [259, 81] width 115 height 10
click at [205, 80] on input "radio" at bounding box center [205, 80] width 6 height 6
radio input "true"
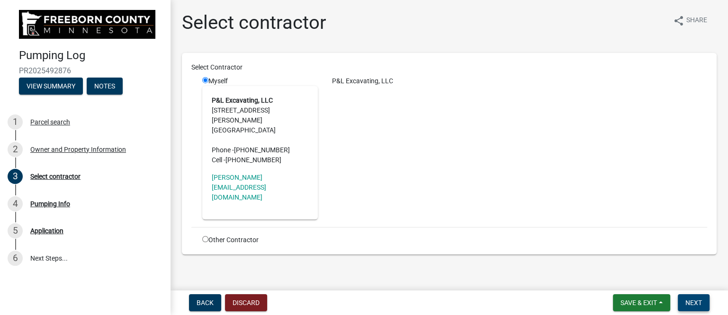
click at [690, 302] on span "Next" at bounding box center [693, 303] width 17 height 8
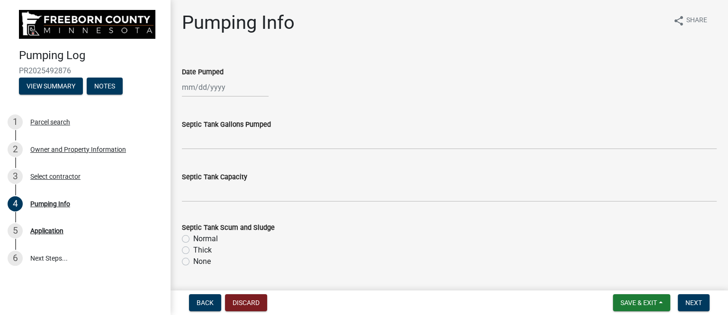
click at [213, 92] on div at bounding box center [225, 87] width 87 height 19
select select "10"
select select "2025"
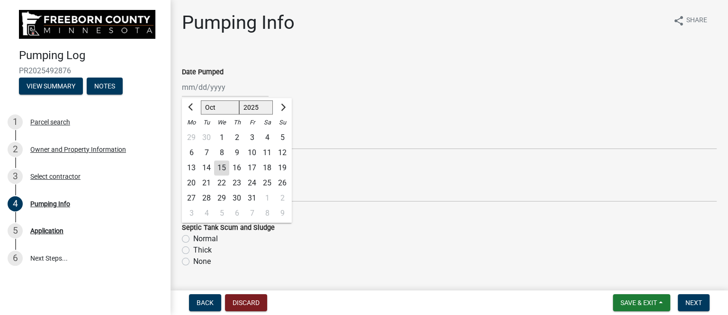
click at [222, 152] on div "8" at bounding box center [221, 152] width 15 height 15
type input "[DATE]"
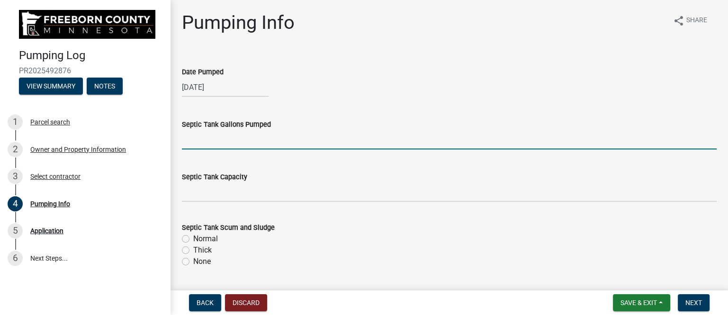
click at [241, 141] on input "text" at bounding box center [449, 139] width 534 height 19
type input "1"
type input "800"
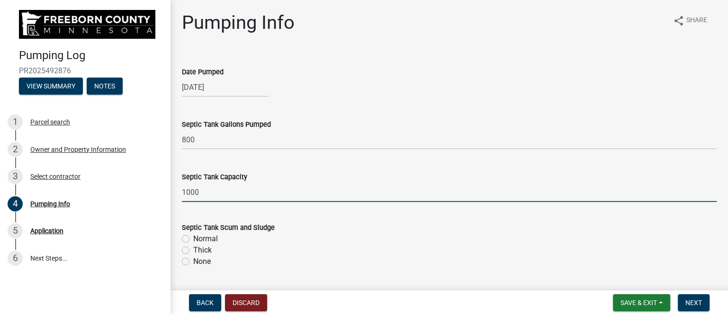
type input "1000"
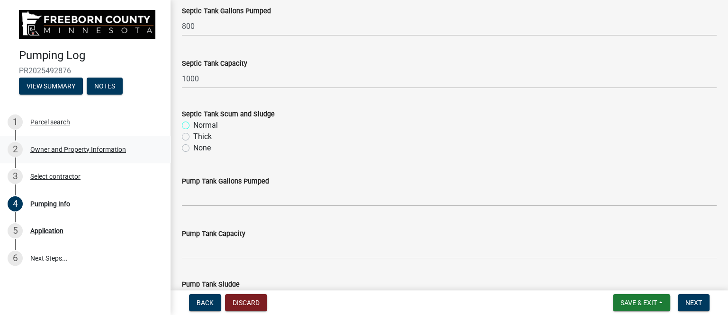
scroll to position [118, 0]
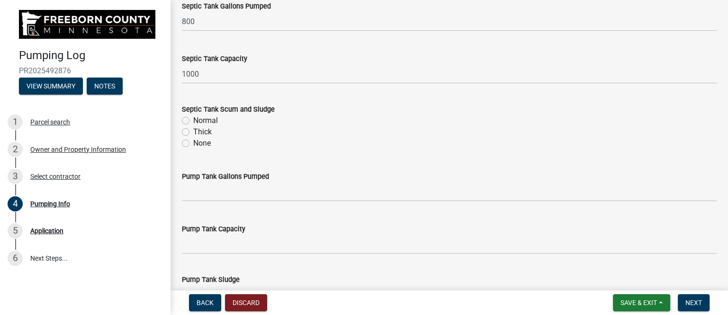
click at [193, 131] on label "Thick" at bounding box center [202, 131] width 18 height 11
click at [193, 131] on input "Thick" at bounding box center [196, 129] width 6 height 6
radio input "true"
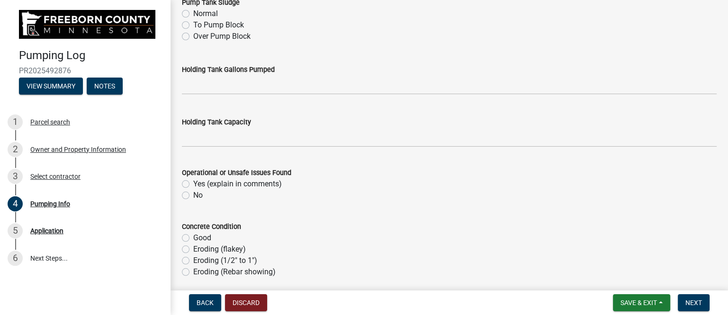
scroll to position [473, 0]
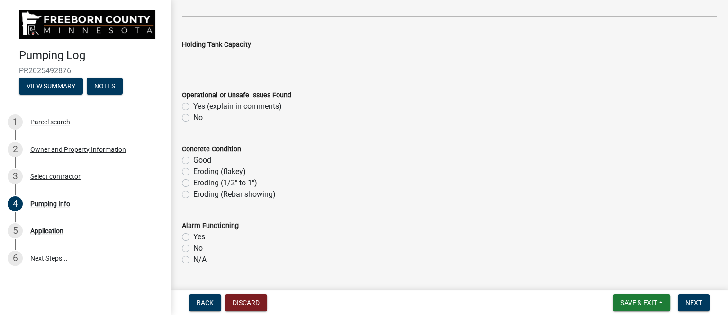
click at [193, 117] on label "No" at bounding box center [197, 117] width 9 height 11
click at [193, 117] on input "No" at bounding box center [196, 115] width 6 height 6
radio input "true"
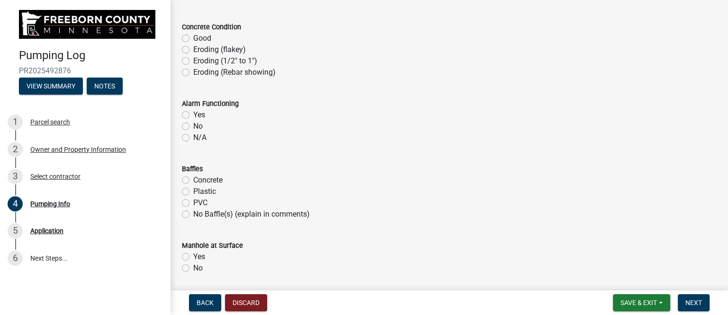
scroll to position [651, 0]
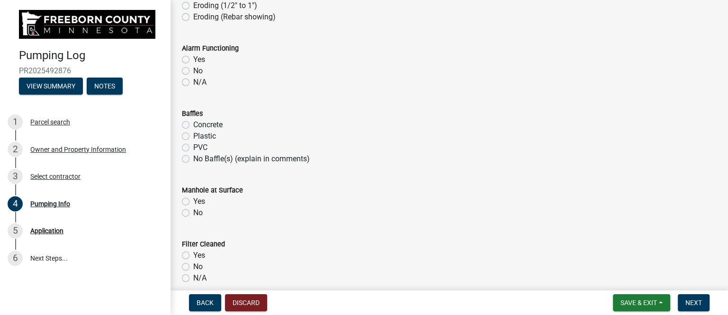
click at [193, 123] on label "Concrete" at bounding box center [207, 124] width 29 height 11
click at [193, 123] on input "Concrete" at bounding box center [196, 122] width 6 height 6
radio input "true"
click at [198, 198] on label "Yes" at bounding box center [199, 201] width 12 height 11
click at [198, 198] on input "Yes" at bounding box center [196, 199] width 6 height 6
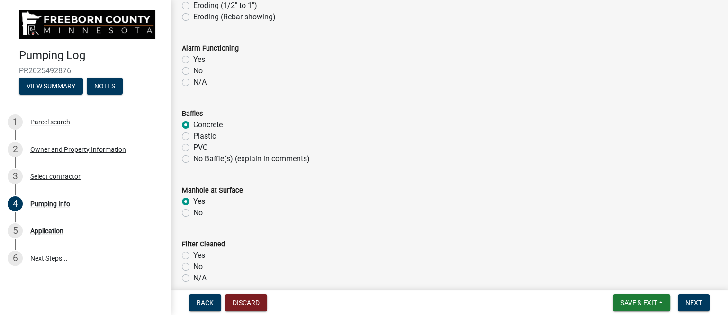
radio input "true"
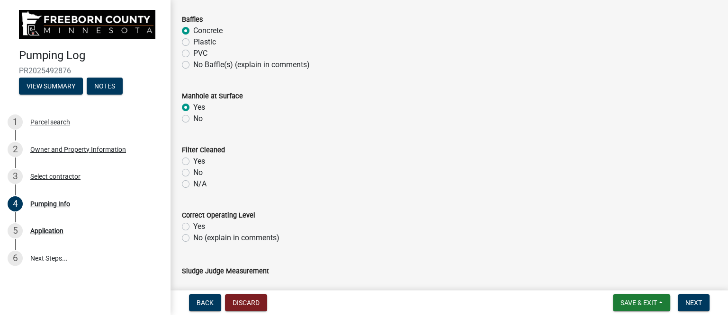
scroll to position [769, 0]
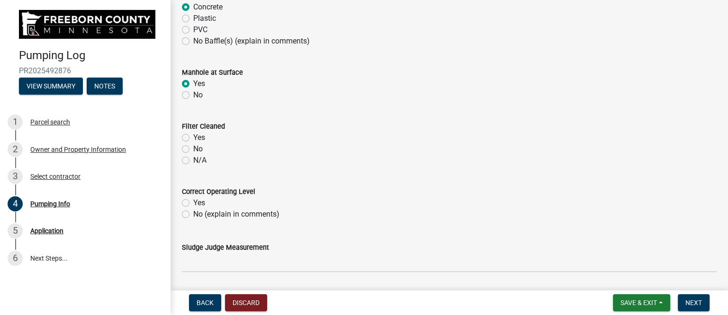
click at [193, 160] on label "N/A" at bounding box center [199, 160] width 13 height 11
click at [193, 160] on input "N/A" at bounding box center [196, 158] width 6 height 6
radio input "true"
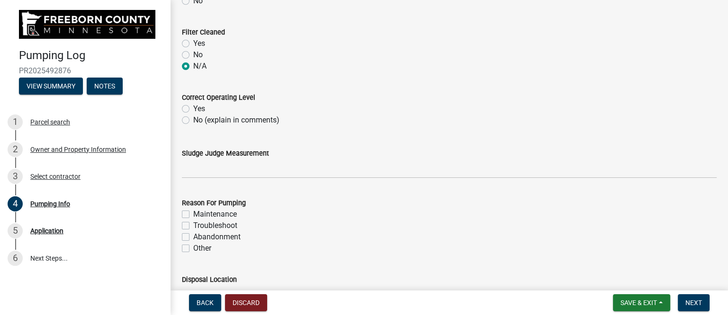
scroll to position [888, 0]
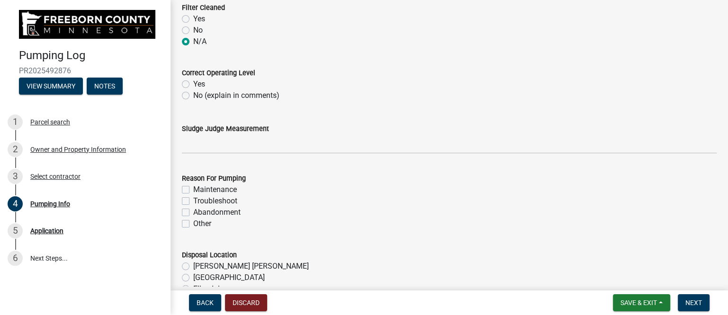
click at [193, 94] on label "No (explain in comments)" at bounding box center [236, 95] width 86 height 11
click at [193, 94] on input "No (explain in comments)" at bounding box center [196, 93] width 6 height 6
radio input "true"
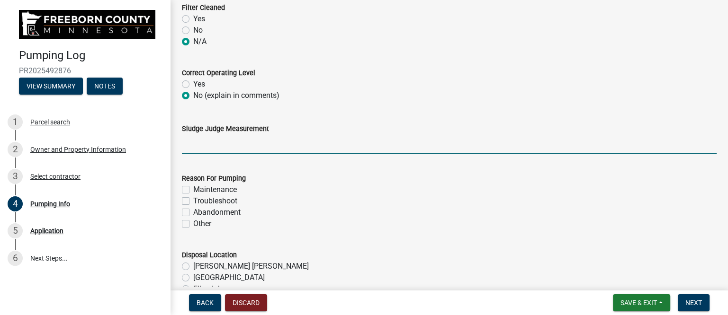
click at [220, 148] on input "Sludge Judge Measurement" at bounding box center [449, 143] width 534 height 19
click at [231, 144] on input "Septic: Scum 3" Sludge 24"" at bounding box center [449, 143] width 534 height 19
click at [268, 142] on input "Septic: Scum 8" Sludge 24"" at bounding box center [449, 143] width 534 height 19
type input "Septic: Scum 8" Sludge 16""
click at [219, 186] on label "Maintenance" at bounding box center [215, 189] width 44 height 11
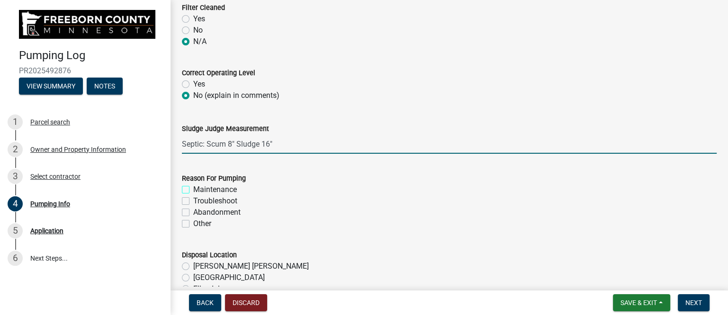
click at [199, 186] on input "Maintenance" at bounding box center [196, 187] width 6 height 6
checkbox input "true"
checkbox input "false"
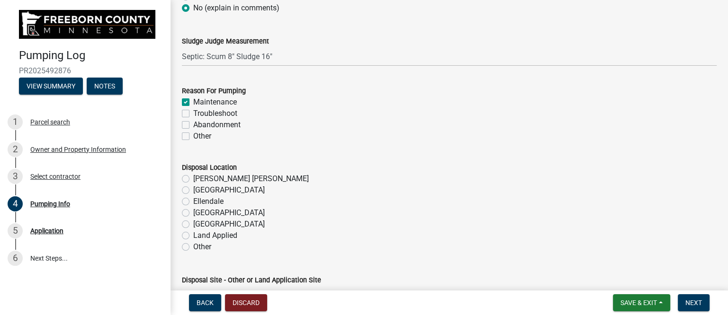
scroll to position [1005, 0]
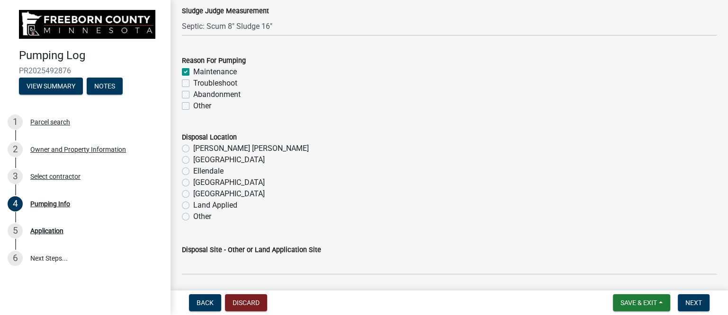
click at [208, 182] on label "[GEOGRAPHIC_DATA]" at bounding box center [228, 182] width 71 height 11
click at [199, 182] on input "[GEOGRAPHIC_DATA]" at bounding box center [196, 180] width 6 height 6
radio input "true"
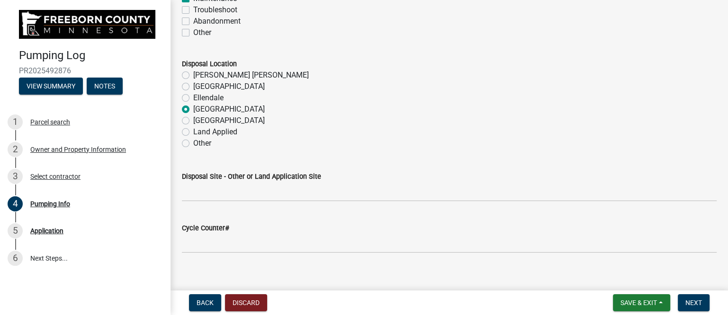
scroll to position [1183, 0]
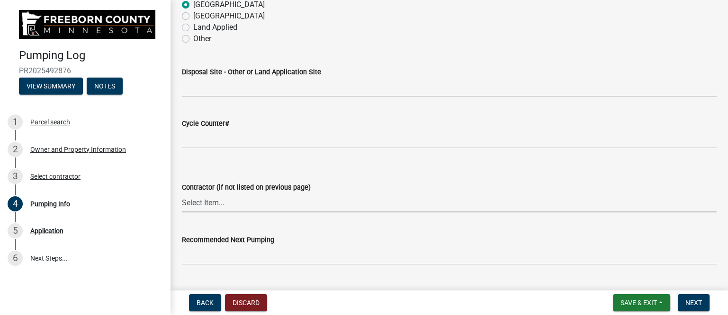
click at [235, 204] on select "Select Item... P & L Excavating Precision Septic Services [PERSON_NAME] Excavat…" at bounding box center [449, 202] width 534 height 19
click at [182, 193] on select "Select Item... P & L Excavating Precision Septic Services [PERSON_NAME] Excavat…" at bounding box center [449, 202] width 534 height 19
select select "a4b440af-86cc-4e74-8744-b4ec83ffff55"
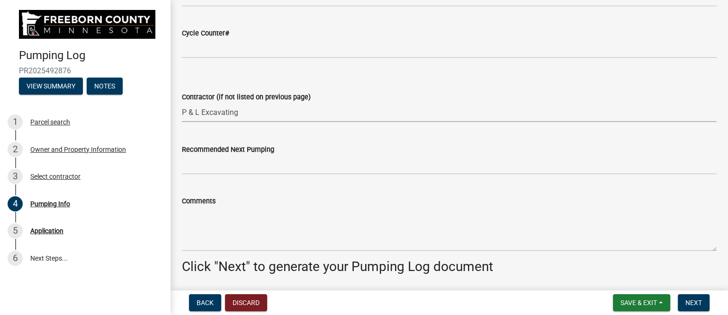
scroll to position [1302, 0]
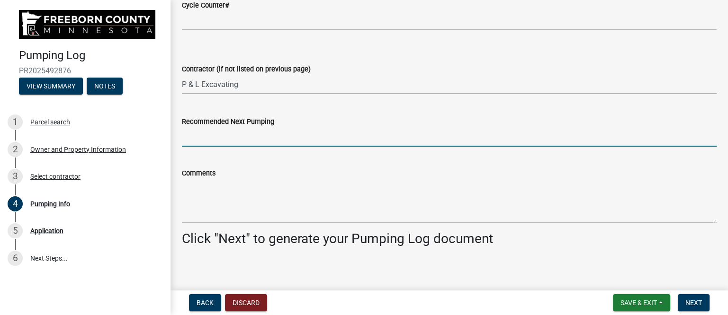
click at [239, 135] on input "Recommended Next Pumping" at bounding box center [449, 136] width 534 height 19
type input "2028"
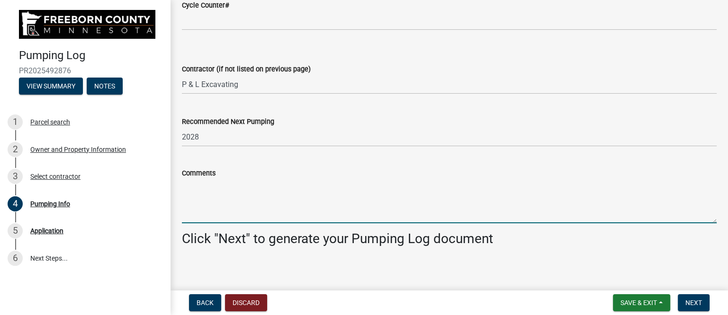
click at [227, 197] on textarea "Comments" at bounding box center [449, 201] width 534 height 44
paste textarea "Very old gravity fed system. Only access is through an 8" concrete riser. It ap…"
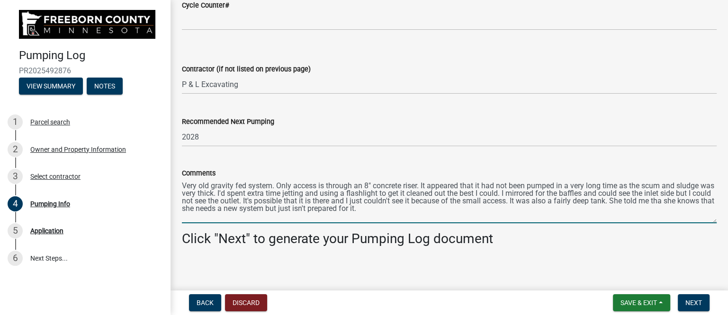
drag, startPoint x: 403, startPoint y: 210, endPoint x: 377, endPoint y: 219, distance: 27.8
click at [376, 219] on textarea "Very old gravity fed system. Only access is through an 8" concrete riser. It ap…" at bounding box center [449, 201] width 534 height 44
click at [691, 203] on textarea "Very old gravity fed system. Only access is through an 8" concrete riser. It ap…" at bounding box center [449, 201] width 534 height 44
drag, startPoint x: 652, startPoint y: 201, endPoint x: 709, endPoint y: 202, distance: 56.8
click at [710, 202] on div "Comments Very old gravity fed system. Only access is through an 8" concrete ris…" at bounding box center [449, 188] width 549 height 69
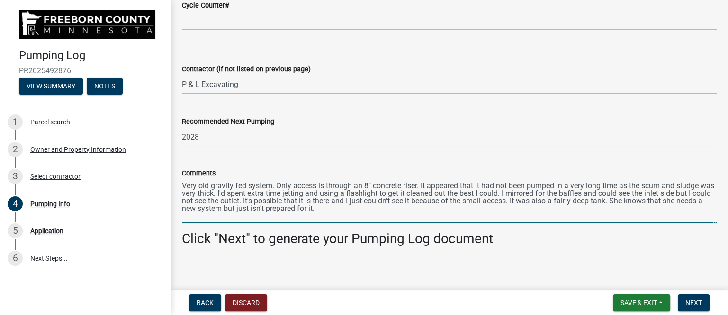
drag, startPoint x: 250, startPoint y: 209, endPoint x: 360, endPoint y: 211, distance: 109.8
click at [360, 211] on textarea "Very old gravity fed system. Only access is through an 8" concrete riser. It ap…" at bounding box center [449, 201] width 534 height 44
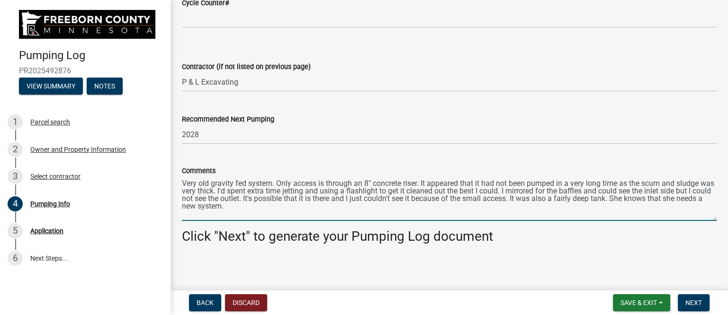
scroll to position [1306, 0]
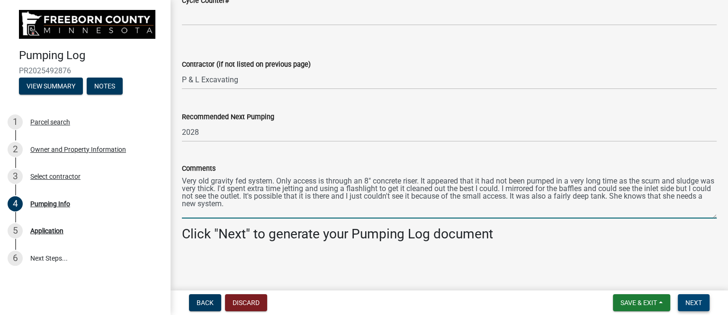
type textarea "Very old gravity fed system. Only access is through an 8" concrete riser. It ap…"
click at [693, 303] on span "Next" at bounding box center [693, 303] width 17 height 8
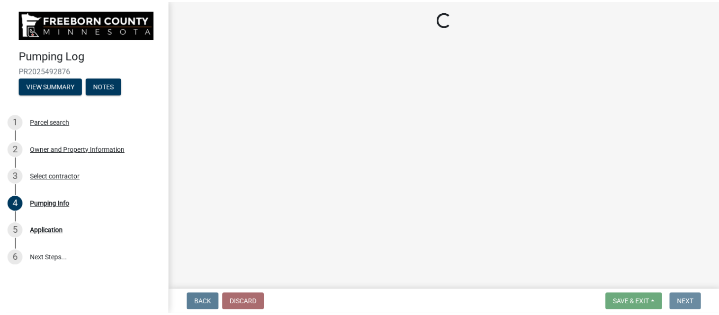
scroll to position [0, 0]
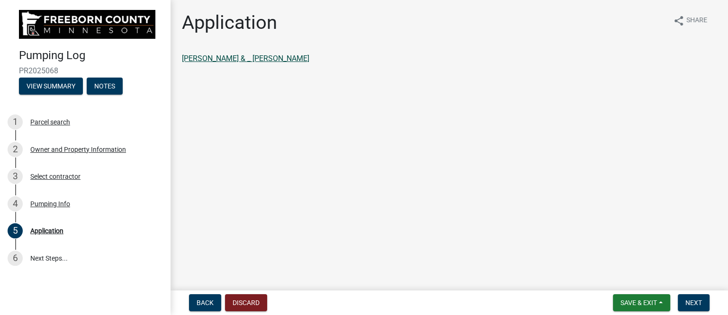
click at [293, 59] on link "[PERSON_NAME] & _ [PERSON_NAME]" at bounding box center [245, 58] width 127 height 9
click at [695, 297] on button "Next" at bounding box center [693, 302] width 32 height 17
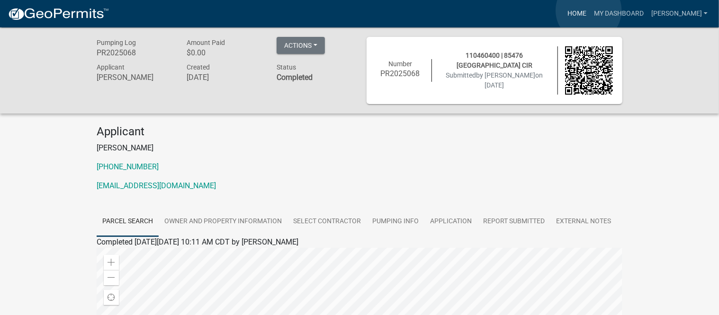
click at [588, 10] on link "Home" at bounding box center [576, 14] width 27 height 18
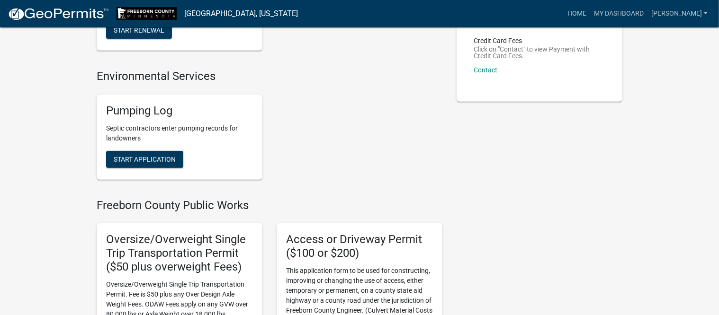
scroll to position [178, 0]
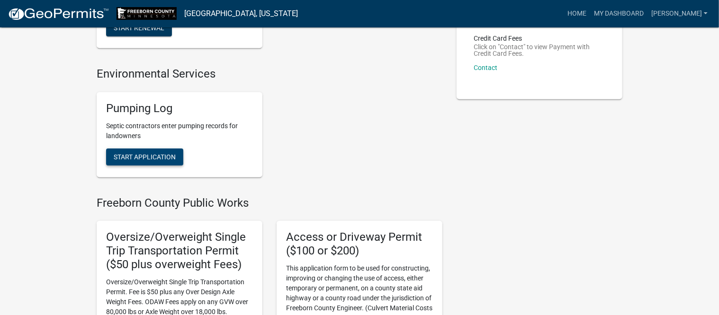
click at [148, 155] on span "Start Application" at bounding box center [145, 157] width 62 height 8
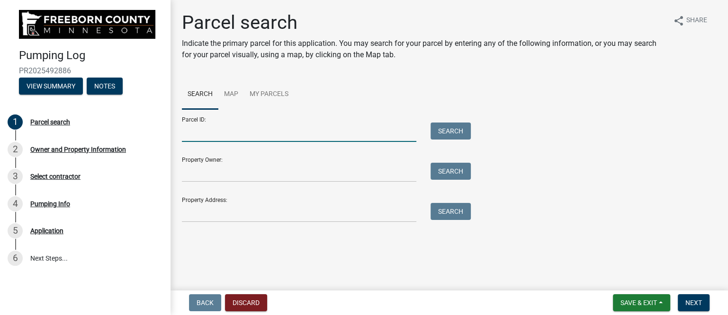
click at [215, 133] on input "Parcel ID:" at bounding box center [299, 132] width 234 height 19
type input "170050080"
click at [442, 134] on button "Search" at bounding box center [450, 131] width 40 height 17
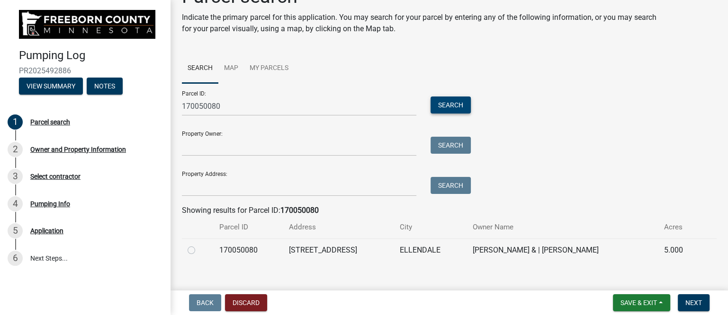
scroll to position [38, 0]
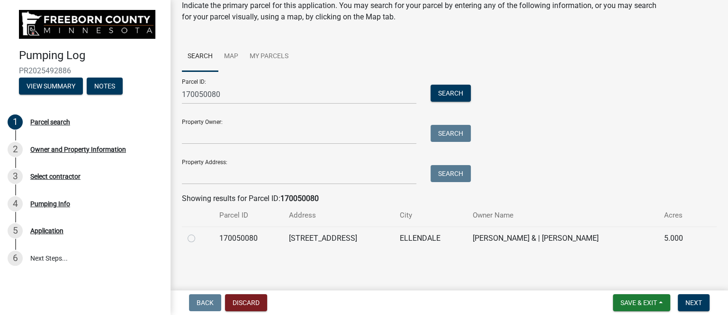
click at [199, 233] on label at bounding box center [199, 233] width 0 height 0
click at [199, 239] on input "radio" at bounding box center [202, 236] width 6 height 6
radio input "true"
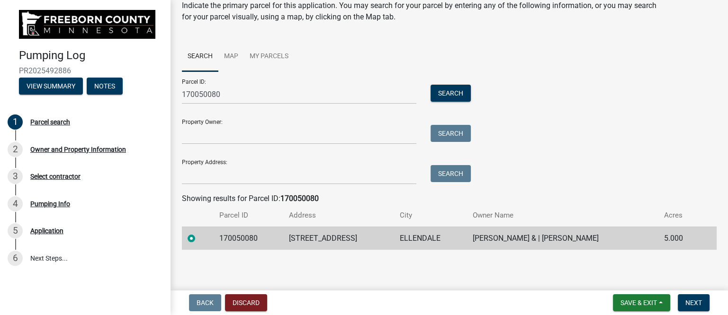
click at [275, 270] on main "Parcel search Indicate the primary parcel for this application. You may search …" at bounding box center [448, 143] width 557 height 287
click at [695, 302] on span "Next" at bounding box center [693, 303] width 17 height 8
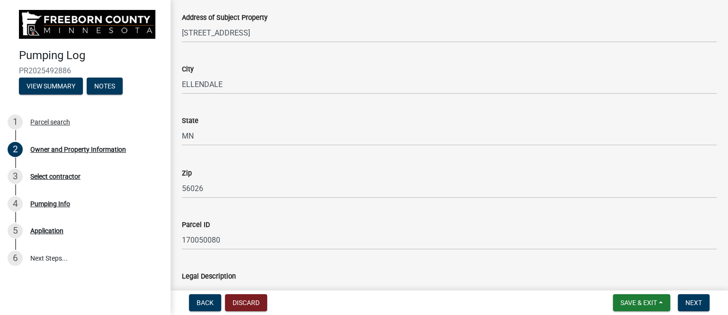
scroll to position [473, 0]
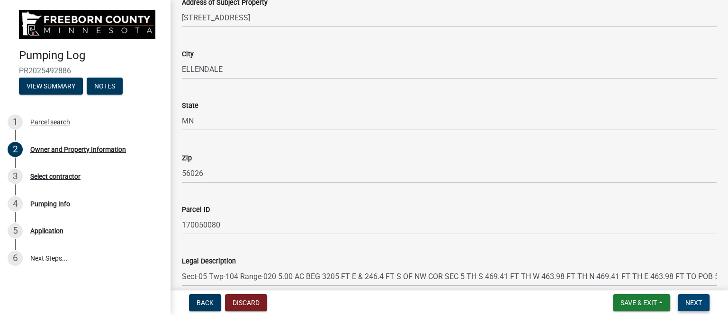
click at [685, 305] on span "Next" at bounding box center [693, 303] width 17 height 8
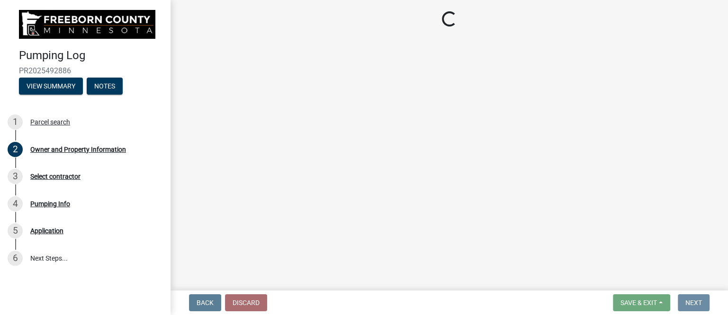
scroll to position [0, 0]
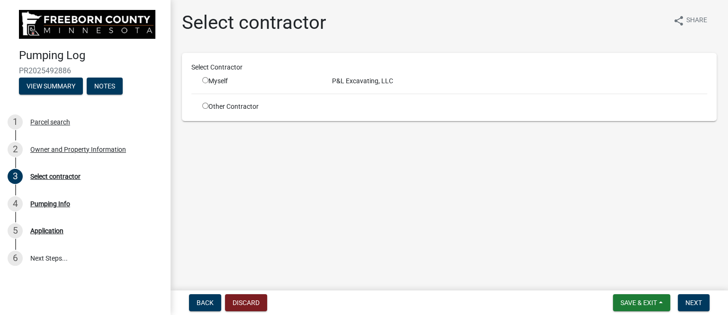
click at [201, 79] on div "Myself" at bounding box center [260, 81] width 130 height 10
click at [206, 81] on input "radio" at bounding box center [205, 80] width 6 height 6
radio input "true"
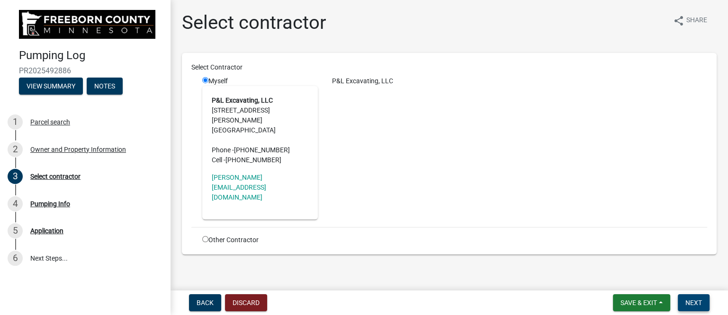
click at [691, 302] on span "Next" at bounding box center [693, 303] width 17 height 8
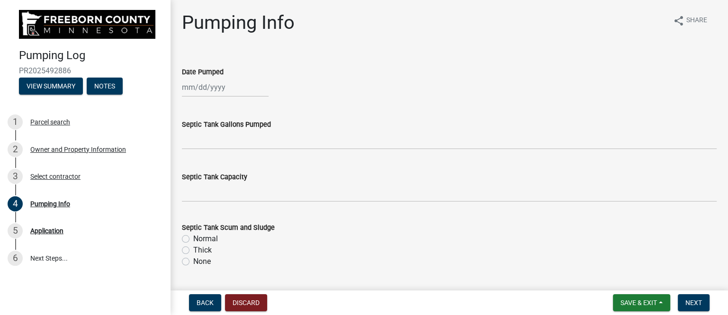
click at [227, 89] on div at bounding box center [225, 87] width 87 height 19
select select "10"
select select "2025"
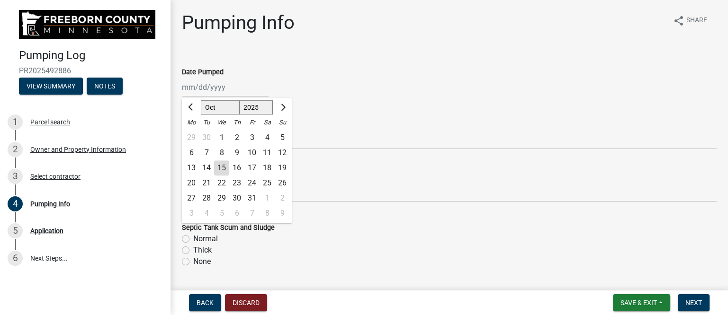
click at [221, 151] on div "8" at bounding box center [221, 152] width 15 height 15
type input "[DATE]"
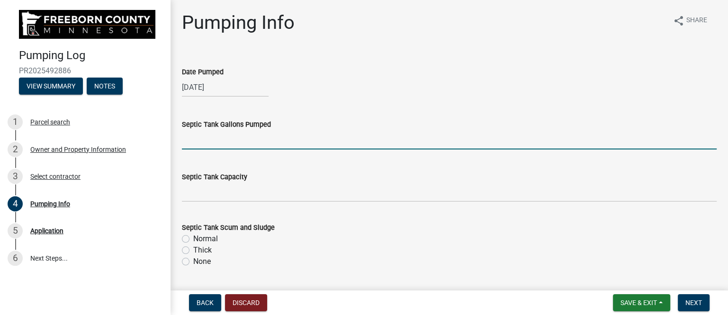
click at [215, 143] on input "text" at bounding box center [449, 139] width 534 height 19
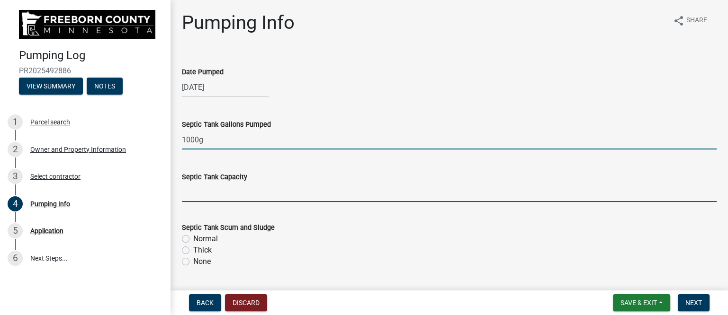
type input "1000"
click at [199, 192] on input "text" at bounding box center [449, 192] width 534 height 19
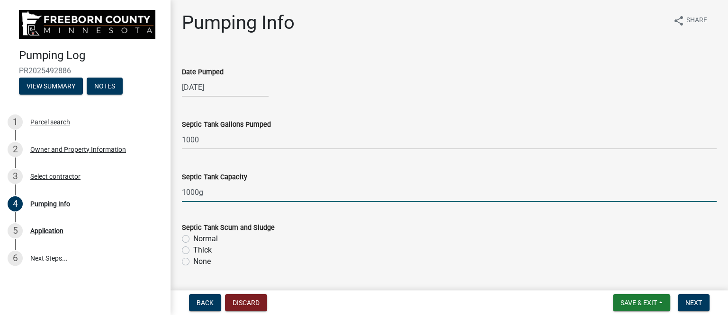
type input "1000"
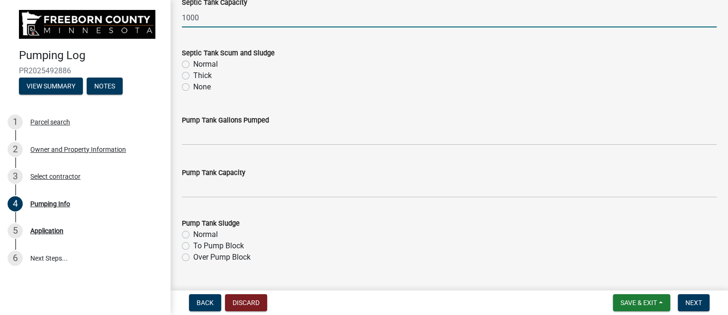
scroll to position [178, 0]
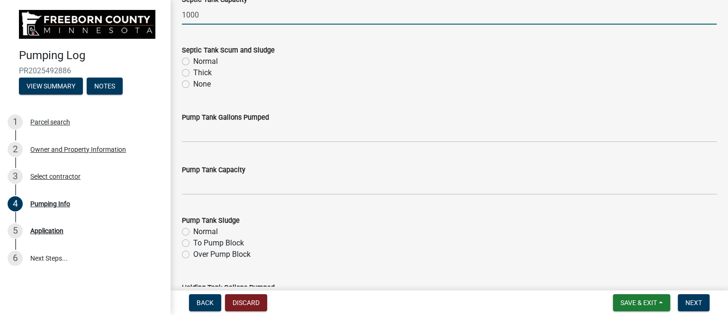
click at [205, 60] on label "Normal" at bounding box center [205, 61] width 25 height 11
click at [199, 60] on input "Normal" at bounding box center [196, 59] width 6 height 6
radio input "true"
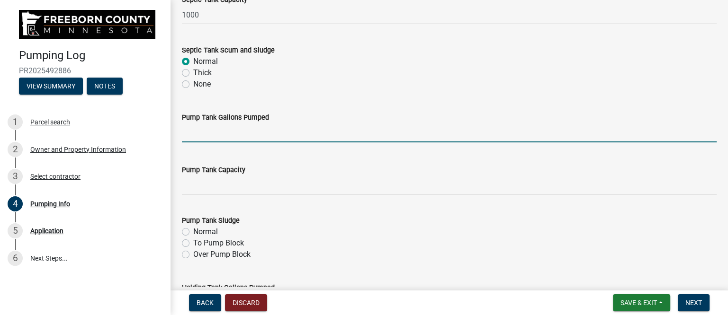
click at [231, 137] on input "text" at bounding box center [449, 132] width 534 height 19
type input "600"
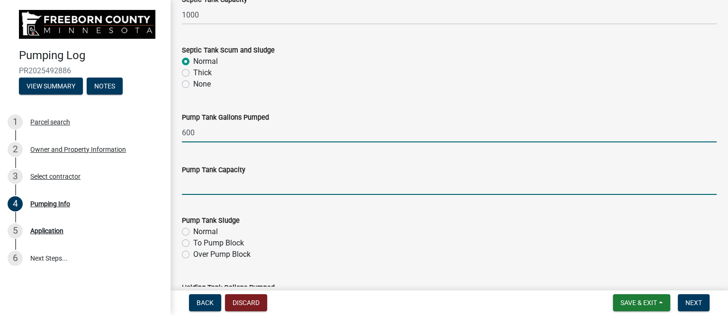
click at [245, 187] on input "text" at bounding box center [449, 185] width 534 height 19
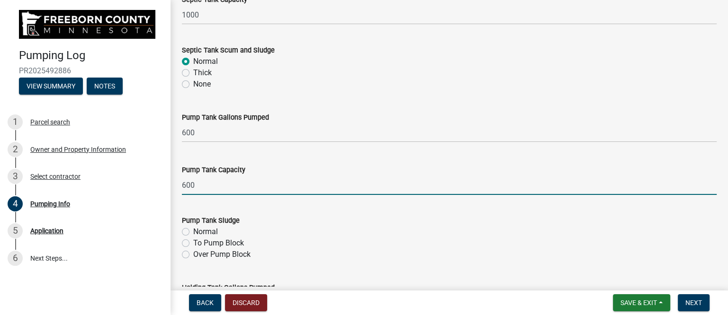
type input "600"
click at [211, 232] on label "Normal" at bounding box center [205, 231] width 25 height 11
click at [199, 232] on input "Normal" at bounding box center [196, 229] width 6 height 6
radio input "true"
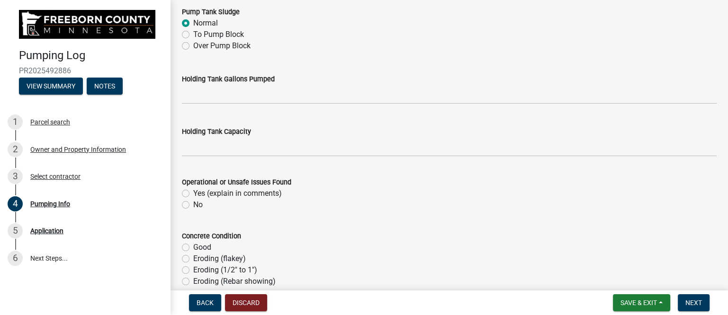
scroll to position [414, 0]
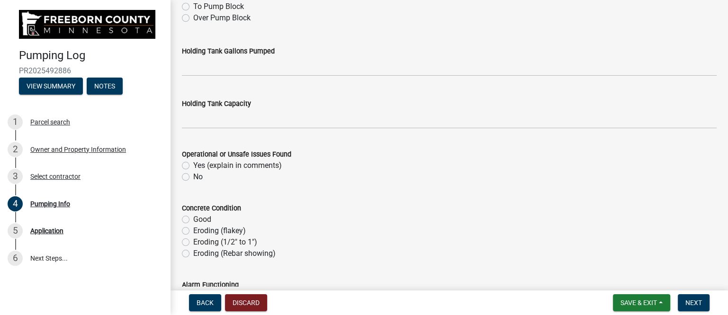
click at [193, 175] on label "No" at bounding box center [197, 176] width 9 height 11
click at [193, 175] on input "No" at bounding box center [196, 174] width 6 height 6
radio input "true"
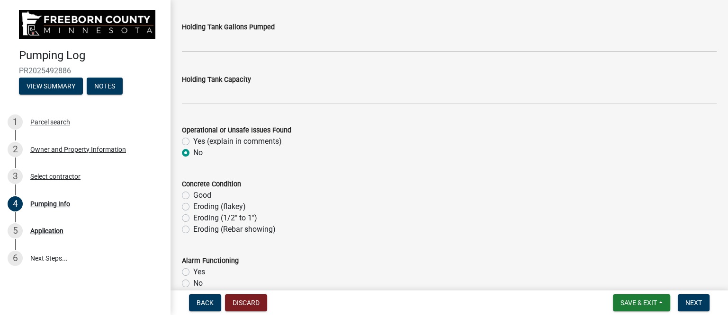
scroll to position [473, 0]
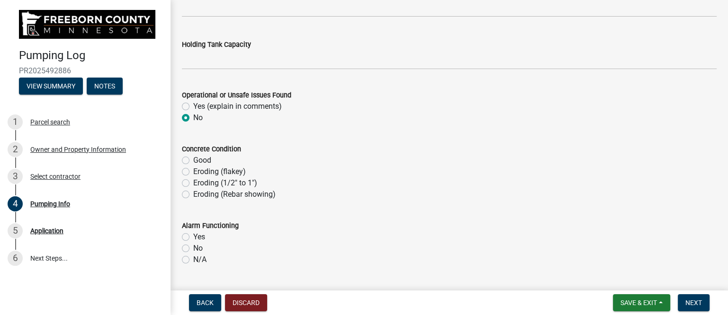
click at [193, 161] on label "Good" at bounding box center [202, 160] width 18 height 11
click at [193, 161] on input "Good" at bounding box center [196, 158] width 6 height 6
radio input "true"
click at [193, 234] on label "Yes" at bounding box center [199, 236] width 12 height 11
click at [193, 234] on input "Yes" at bounding box center [196, 234] width 6 height 6
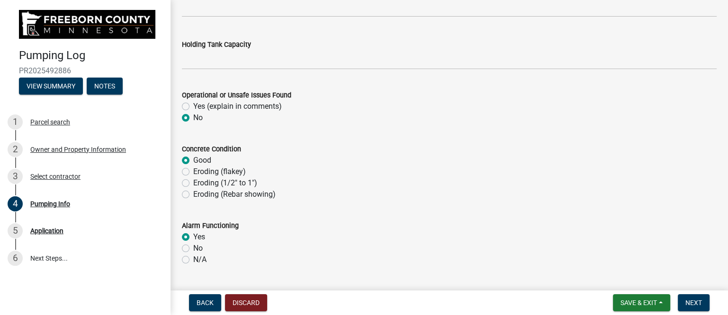
radio input "true"
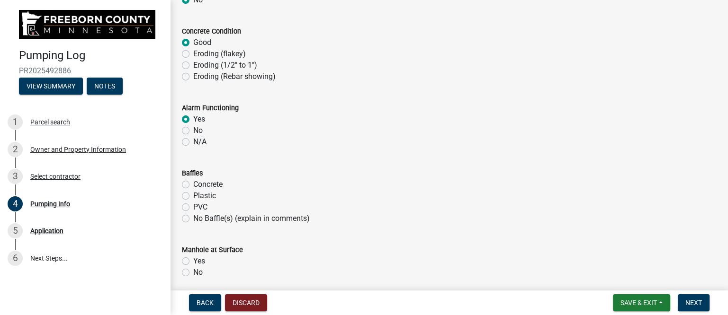
scroll to position [592, 0]
click at [206, 194] on label "Plastic" at bounding box center [204, 195] width 23 height 11
click at [199, 194] on input "Plastic" at bounding box center [196, 193] width 6 height 6
radio input "true"
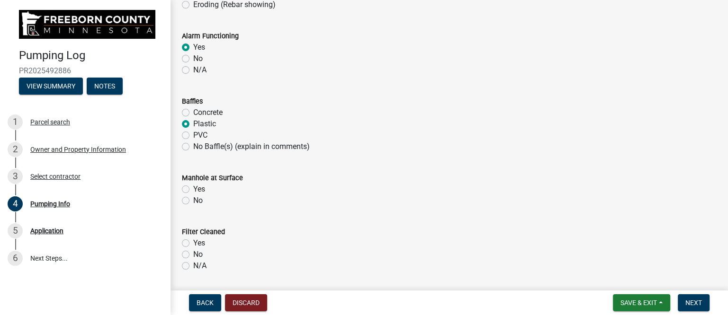
scroll to position [710, 0]
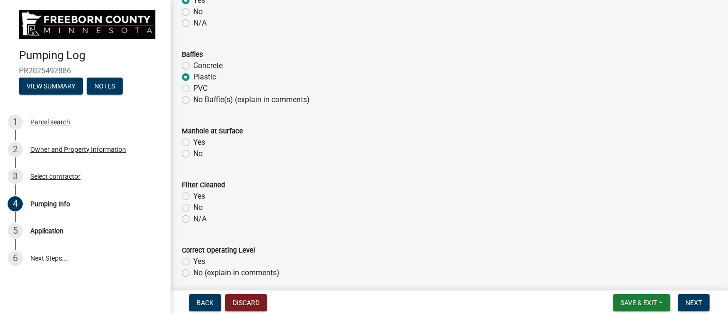
click at [194, 142] on label "Yes" at bounding box center [199, 142] width 12 height 11
click at [194, 142] on input "Yes" at bounding box center [196, 140] width 6 height 6
radio input "true"
click at [198, 216] on label "N/A" at bounding box center [199, 218] width 13 height 11
click at [198, 216] on input "N/A" at bounding box center [196, 216] width 6 height 6
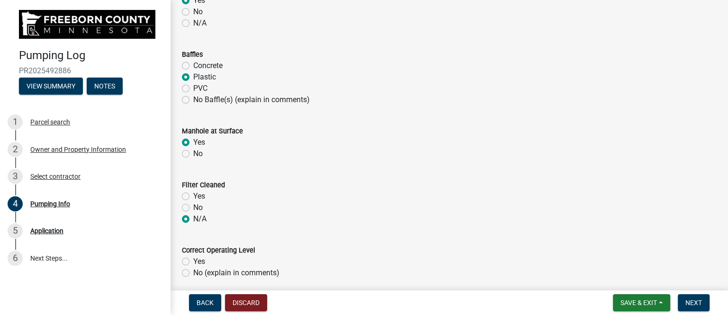
radio input "true"
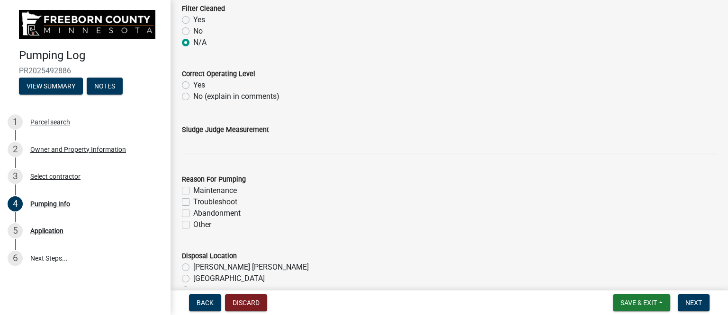
scroll to position [888, 0]
click at [193, 83] on label "Yes" at bounding box center [199, 84] width 12 height 11
click at [193, 83] on input "Yes" at bounding box center [196, 82] width 6 height 6
radio input "true"
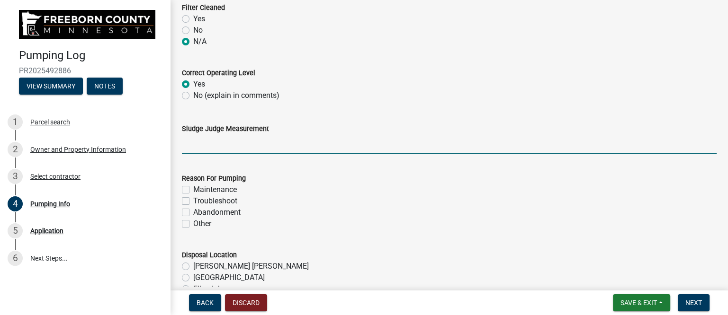
click at [240, 147] on input "Sludge Judge Measurement" at bounding box center [449, 143] width 534 height 19
click at [266, 145] on input "Septic: Scum 1" Sludge 8" Pump: Sludge .5"" at bounding box center [449, 143] width 534 height 19
drag, startPoint x: 326, startPoint y: 143, endPoint x: 331, endPoint y: 145, distance: 5.4
click at [331, 145] on input "Septic: Scum 1" Sludge 3" Pump: Sludge .5"" at bounding box center [449, 143] width 534 height 19
type input "Septic: Scum 1" Sludge 3" Pump: Sludge 1""
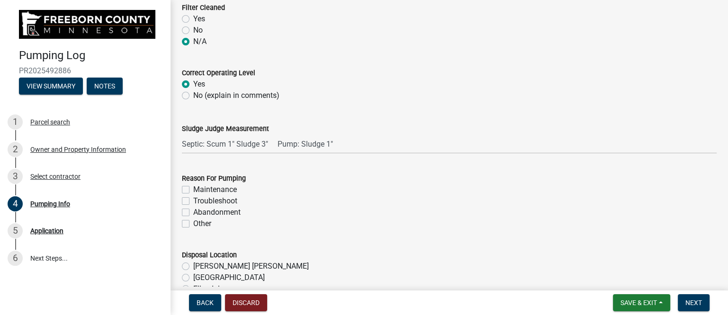
click at [227, 200] on label "Troubleshoot" at bounding box center [215, 200] width 44 height 11
click at [199, 200] on input "Troubleshoot" at bounding box center [196, 198] width 6 height 6
checkbox input "true"
checkbox input "false"
checkbox input "true"
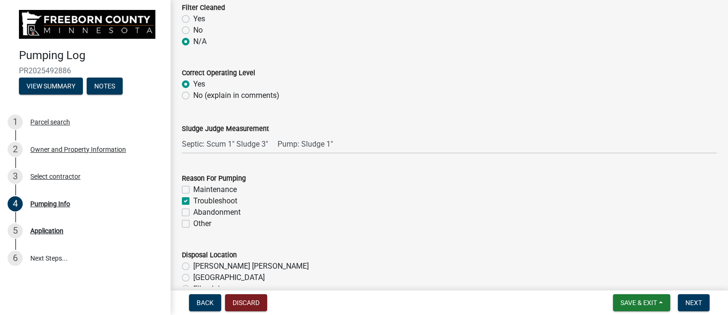
checkbox input "false"
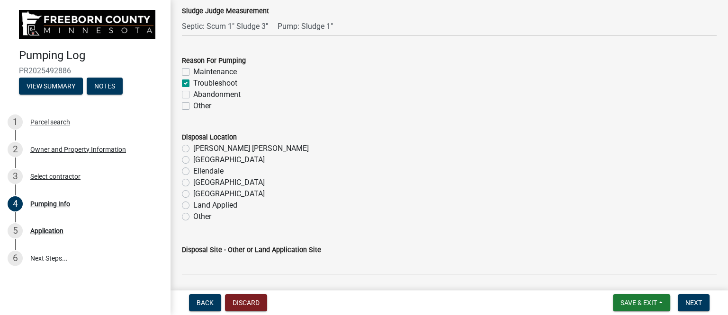
scroll to position [1005, 0]
click at [193, 72] on label "Maintenance" at bounding box center [215, 71] width 44 height 11
click at [193, 72] on input "Maintenance" at bounding box center [196, 69] width 6 height 6
checkbox input "true"
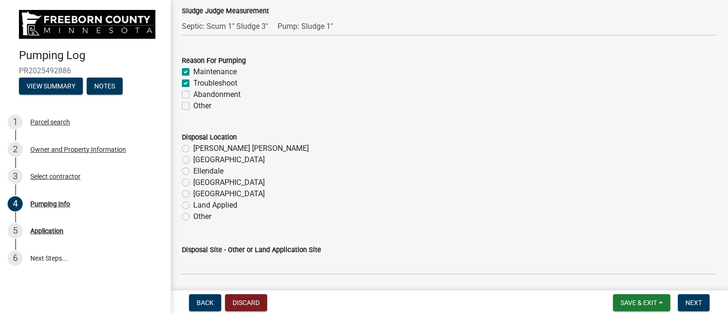
checkbox input "false"
click at [201, 181] on label "[GEOGRAPHIC_DATA]" at bounding box center [228, 182] width 71 height 11
click at [199, 181] on input "[GEOGRAPHIC_DATA]" at bounding box center [196, 180] width 6 height 6
radio input "true"
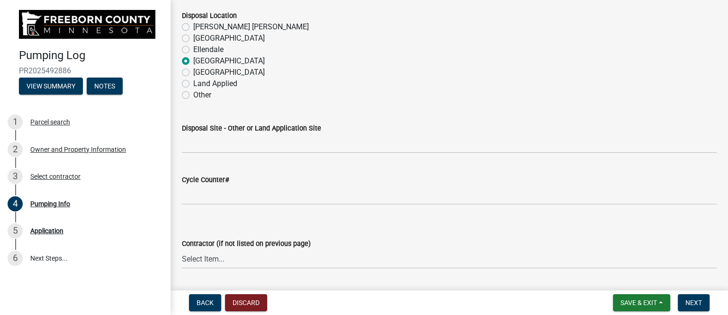
scroll to position [1183, 0]
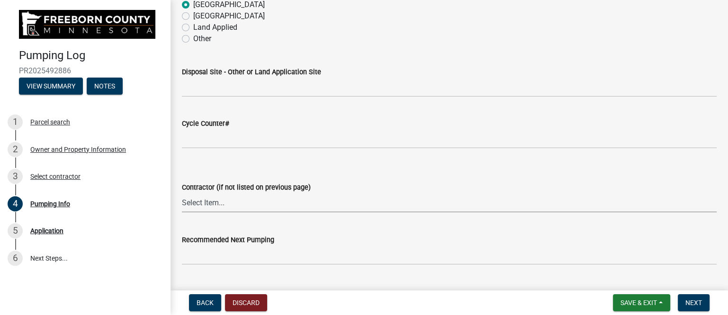
click at [223, 200] on select "Select Item... P & L Excavating Precision Septic Services [PERSON_NAME] Excavat…" at bounding box center [449, 202] width 534 height 19
click at [182, 193] on select "Select Item... P & L Excavating Precision Septic Services [PERSON_NAME] Excavat…" at bounding box center [449, 202] width 534 height 19
select select "a4b440af-86cc-4e74-8744-b4ec83ffff55"
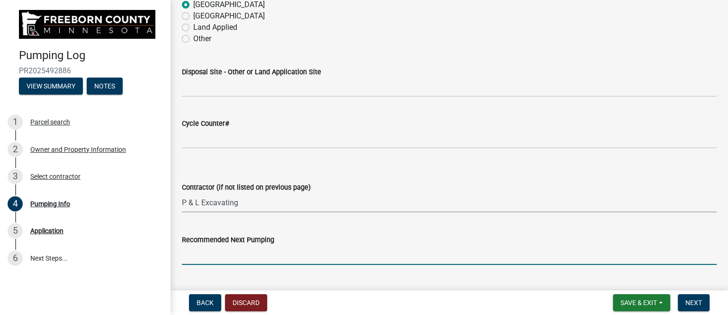
click at [237, 250] on input "Recommended Next Pumping" at bounding box center [449, 255] width 534 height 19
type input "2028"
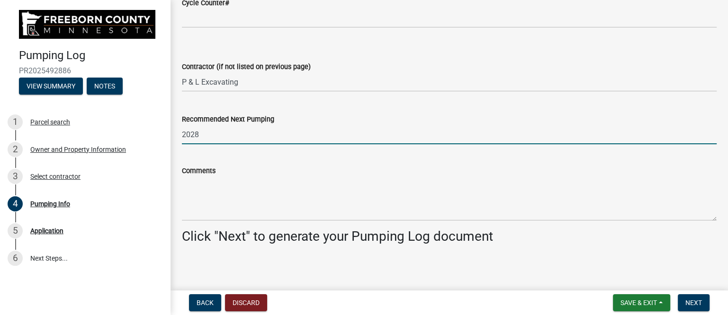
scroll to position [1306, 0]
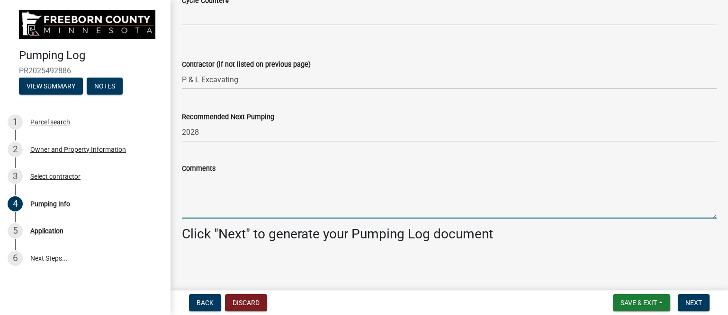
click at [222, 187] on textarea "Comments" at bounding box center [449, 196] width 534 height 44
paste textarea "Pump has failed. It immediately trips when it is plugged in. Checked it on thre…"
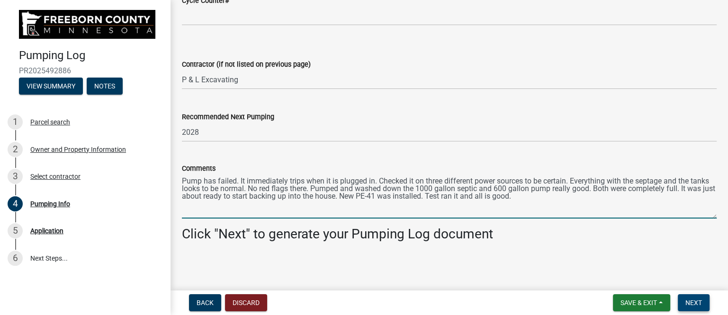
type textarea "Pump has failed. It immediately trips when it is plugged in. Checked it on thre…"
click at [694, 300] on span "Next" at bounding box center [693, 303] width 17 height 8
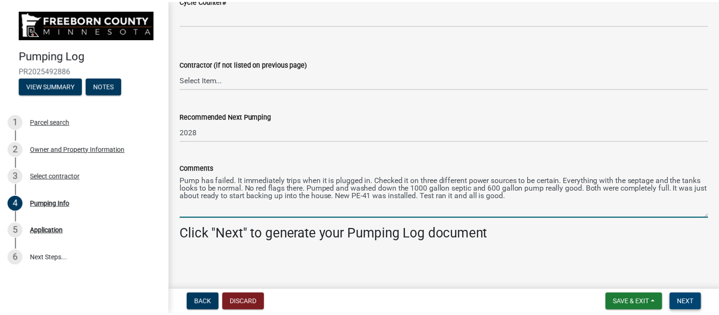
scroll to position [0, 0]
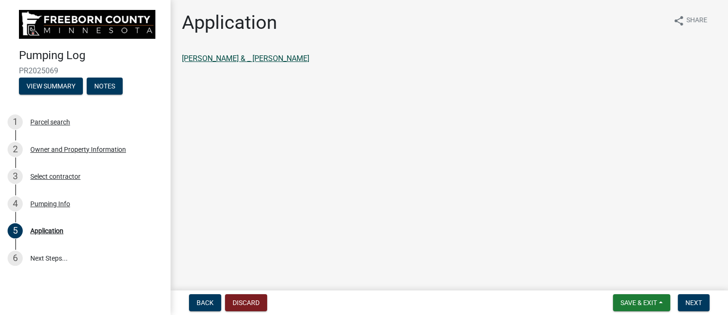
click at [304, 61] on link "[PERSON_NAME] & _ [PERSON_NAME]" at bounding box center [245, 58] width 127 height 9
click at [683, 302] on button "Next" at bounding box center [693, 302] width 32 height 17
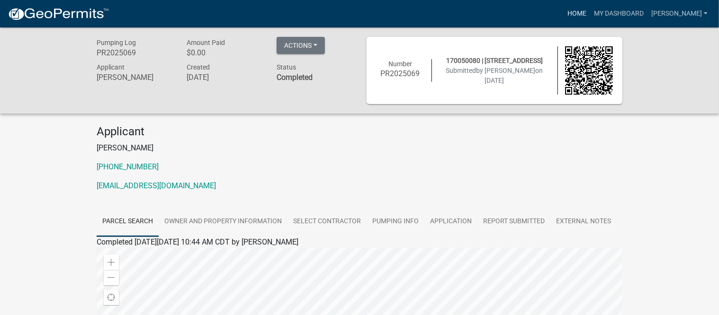
click at [584, 11] on link "Home" at bounding box center [576, 14] width 27 height 18
